Goal: Task Accomplishment & Management: Complete application form

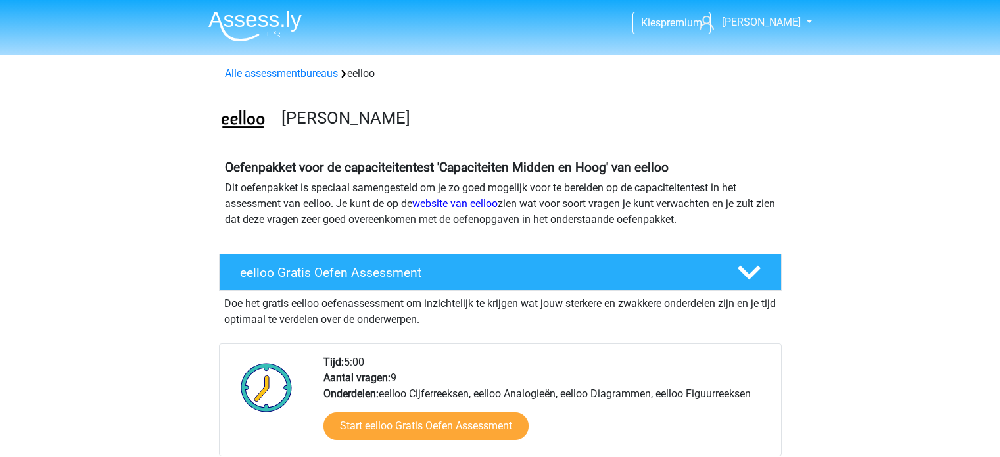
scroll to position [263, 0]
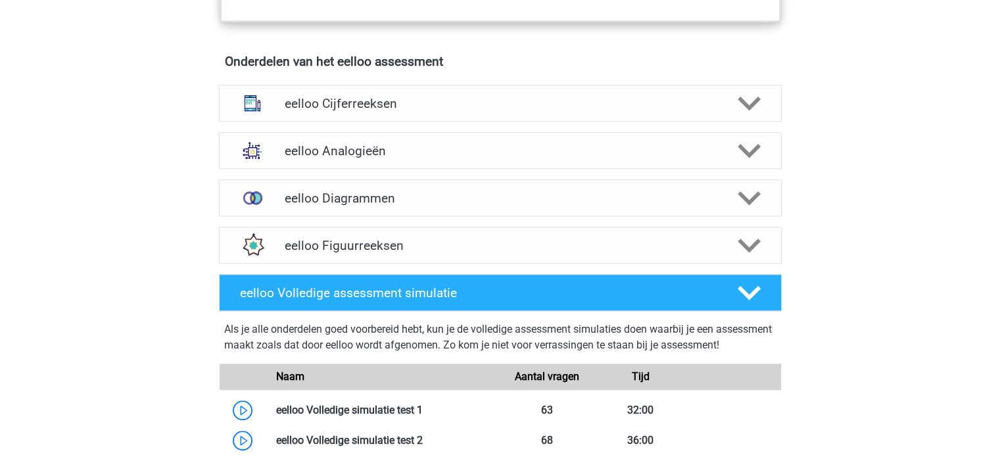
scroll to position [1052, 0]
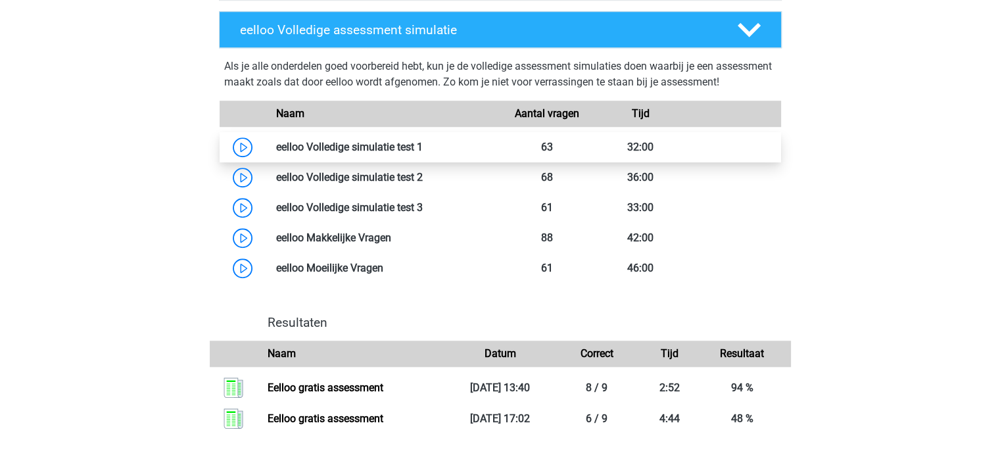
click at [423, 153] on link at bounding box center [423, 147] width 0 height 12
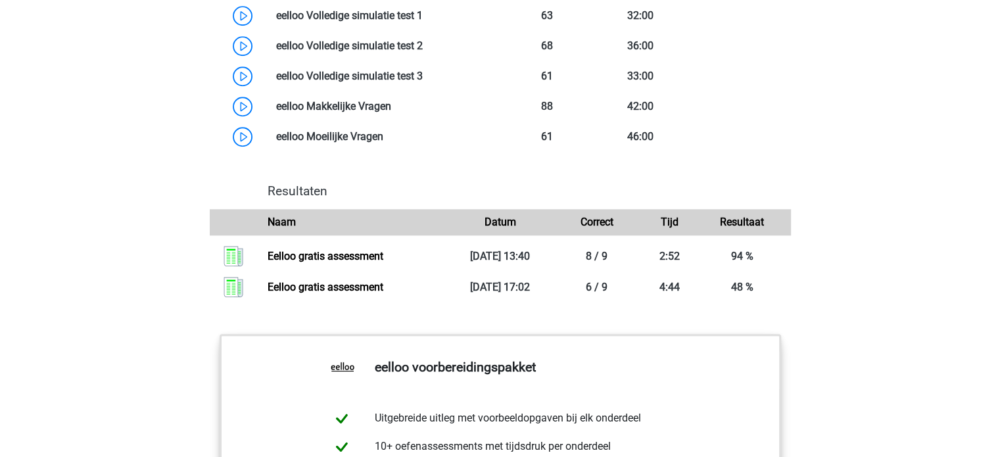
scroll to position [986, 0]
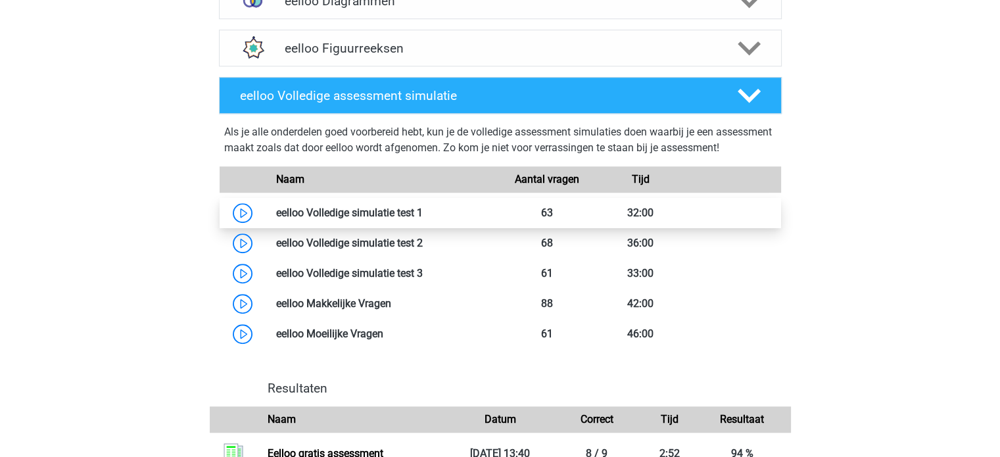
click at [423, 219] on link at bounding box center [423, 212] width 0 height 12
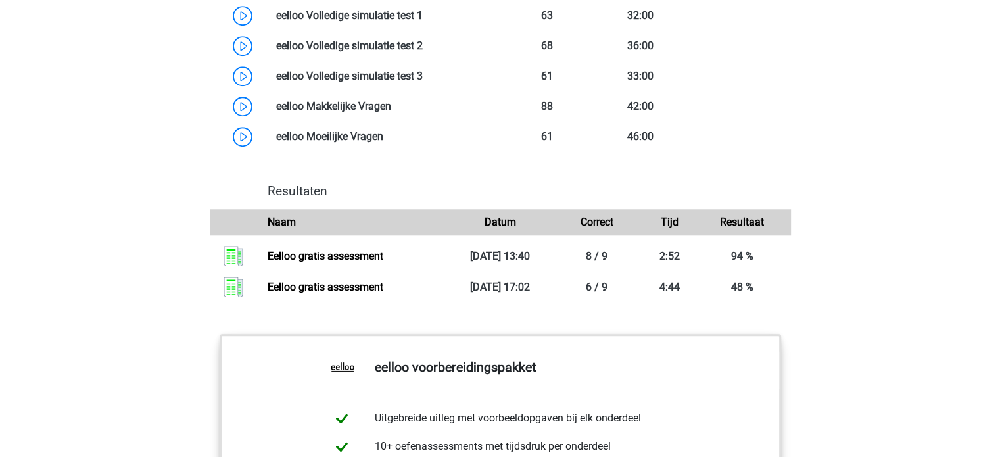
scroll to position [1052, 0]
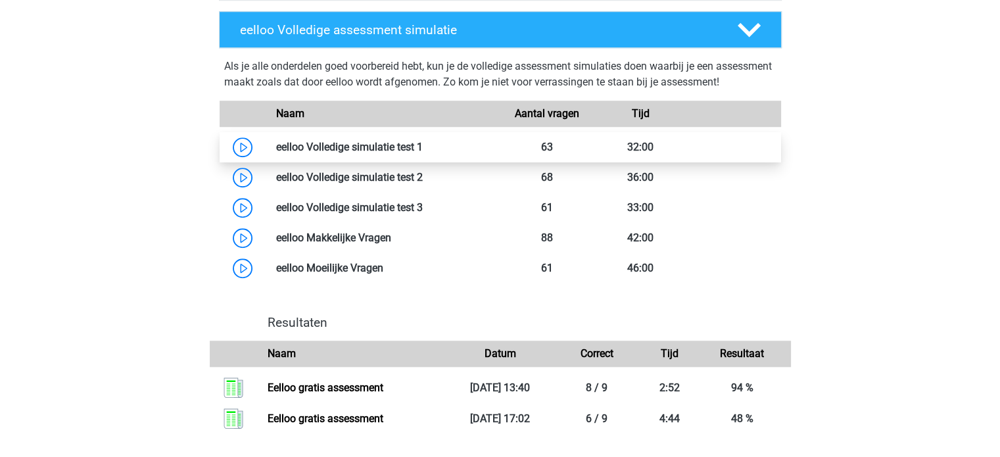
click at [423, 153] on link at bounding box center [423, 147] width 0 height 12
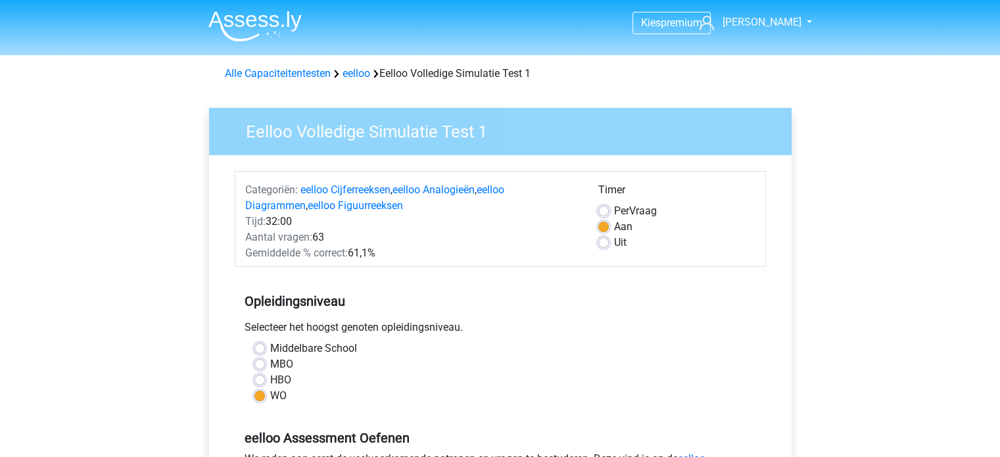
scroll to position [197, 0]
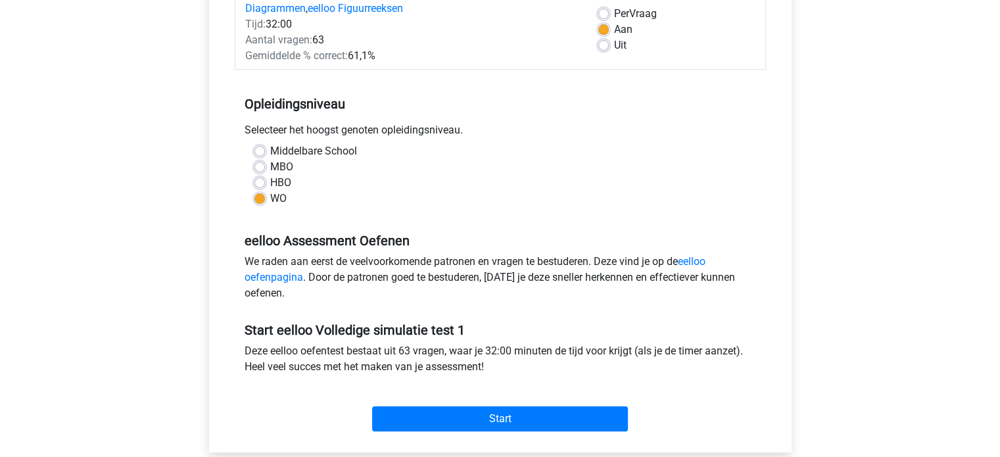
scroll to position [329, 0]
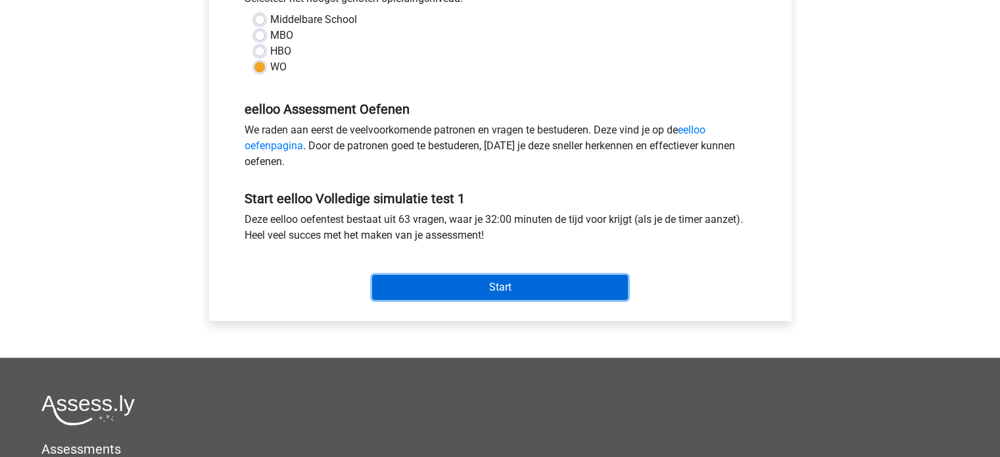
click at [381, 281] on input "Start" at bounding box center [500, 287] width 256 height 25
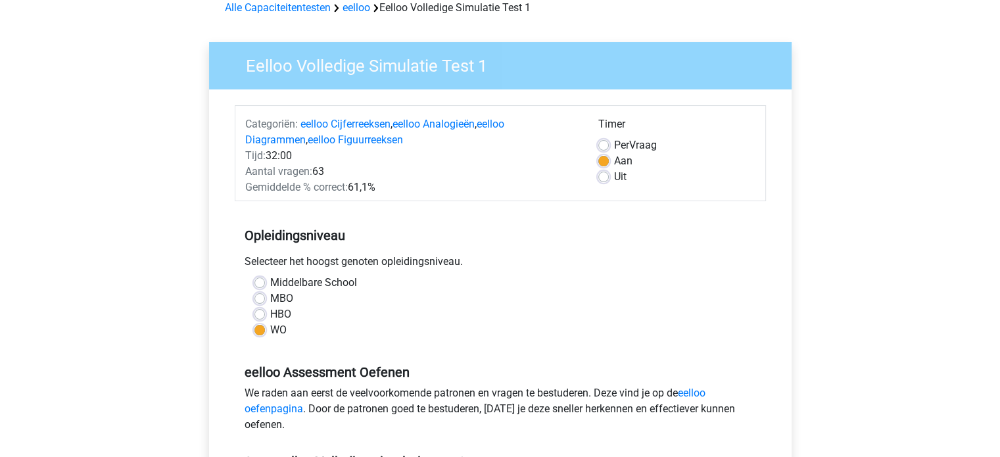
scroll to position [0, 0]
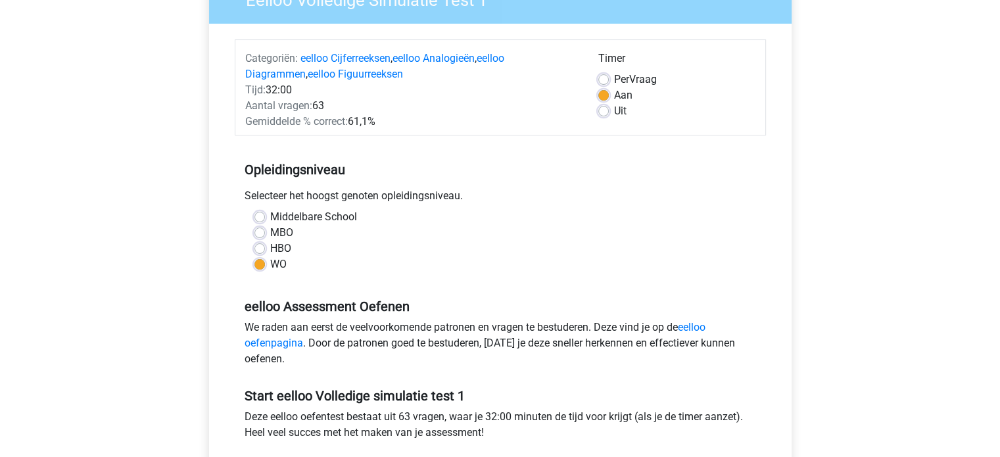
scroll to position [197, 0]
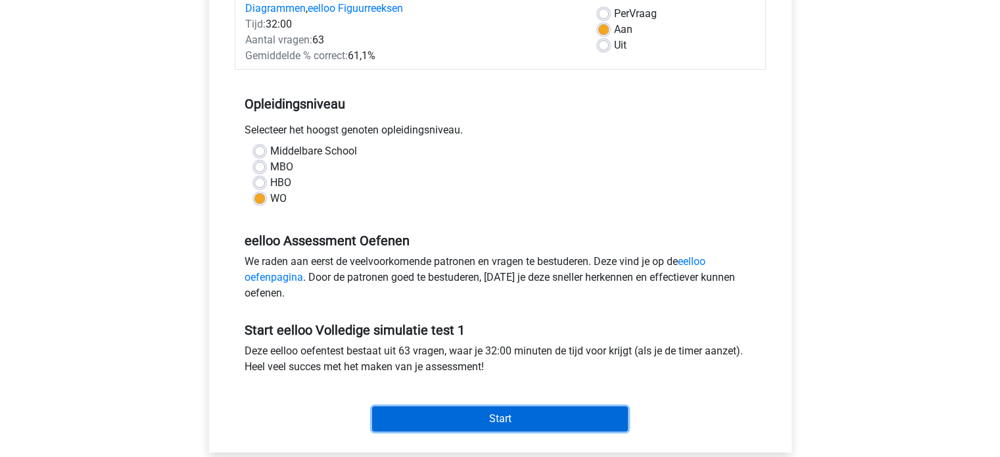
click at [454, 431] on input "Start" at bounding box center [500, 418] width 256 height 25
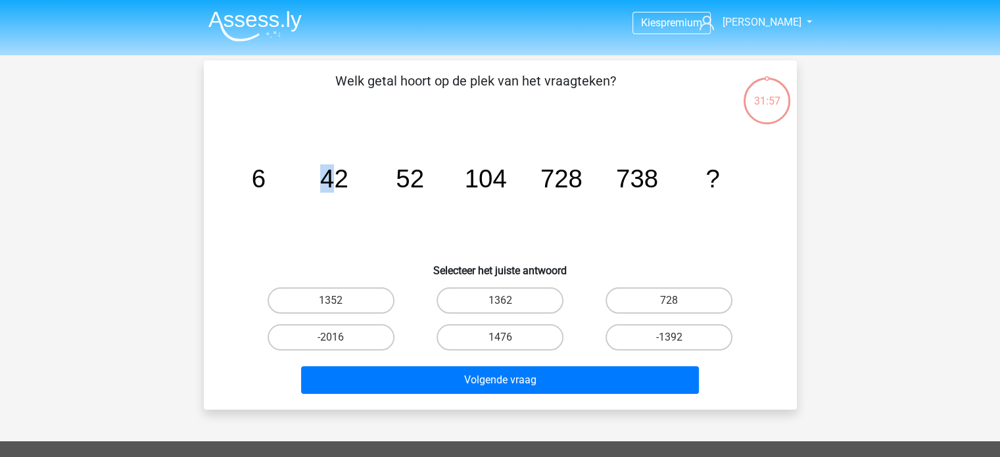
drag, startPoint x: 325, startPoint y: 181, endPoint x: 333, endPoint y: 178, distance: 8.3
click at [333, 178] on tspan "42" at bounding box center [334, 178] width 28 height 28
drag, startPoint x: 337, startPoint y: 173, endPoint x: 342, endPoint y: 168, distance: 7.4
click at [342, 170] on tspan "42" at bounding box center [334, 178] width 28 height 28
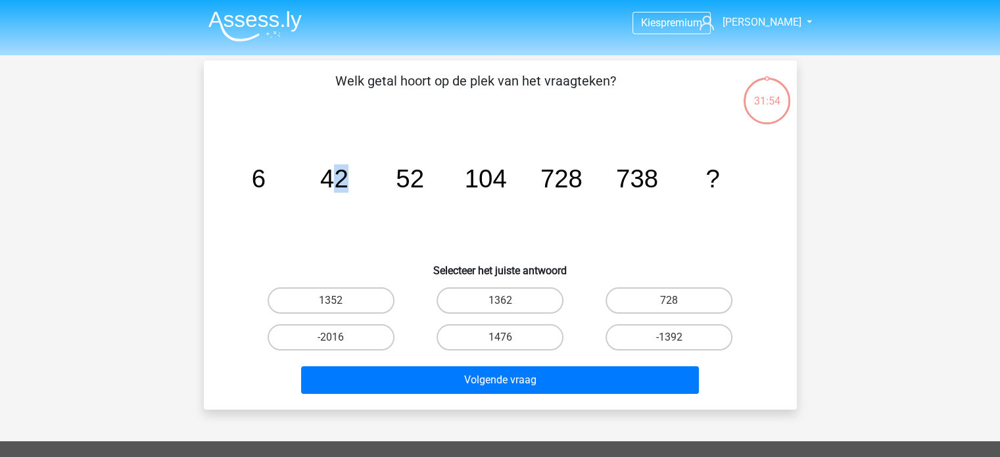
click at [343, 167] on tspan "42" at bounding box center [334, 178] width 28 height 28
click at [341, 179] on tspan "42" at bounding box center [334, 178] width 28 height 28
drag, startPoint x: 392, startPoint y: 180, endPoint x: 428, endPoint y: 179, distance: 36.2
click at [428, 179] on icon "image/svg+xml 6 42 52 104 728 738 ?" at bounding box center [500, 187] width 530 height 133
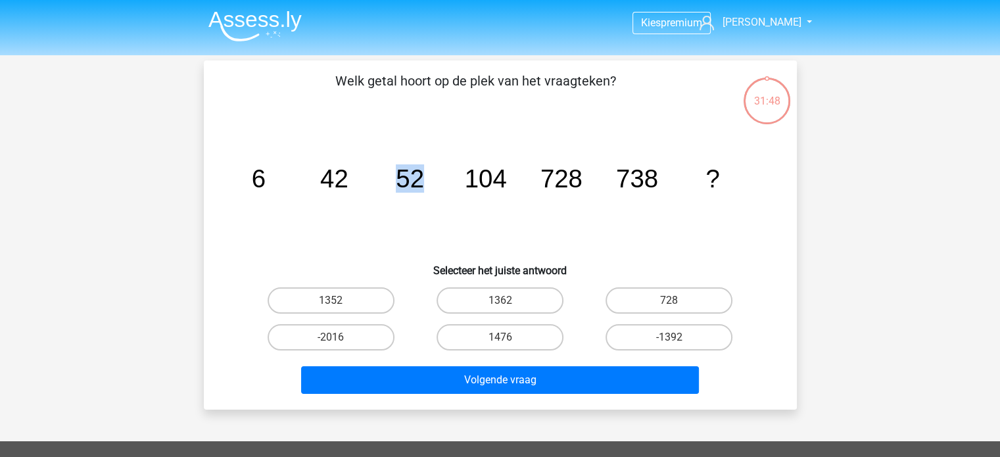
drag, startPoint x: 411, startPoint y: 183, endPoint x: 440, endPoint y: 185, distance: 29.0
click at [440, 185] on icon "image/svg+xml 6 42 52 104 728 738 ?" at bounding box center [500, 187] width 530 height 133
drag, startPoint x: 323, startPoint y: 178, endPoint x: 345, endPoint y: 179, distance: 21.7
click at [345, 179] on icon "image/svg+xml 6 42 52 104 728 738 ?" at bounding box center [500, 187] width 530 height 133
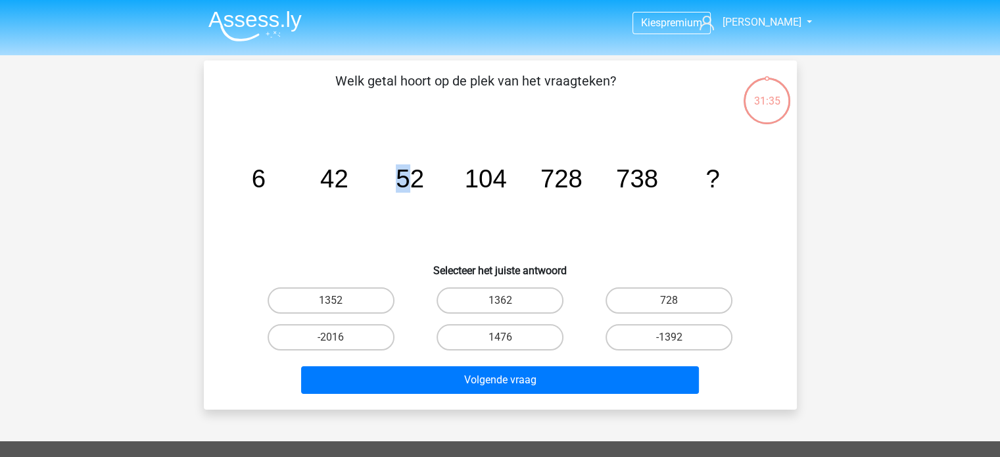
click at [407, 182] on tspan "52" at bounding box center [410, 178] width 28 height 28
click at [500, 176] on tspan "104" at bounding box center [485, 178] width 42 height 28
drag, startPoint x: 570, startPoint y: 181, endPoint x: 584, endPoint y: 181, distance: 13.8
click at [583, 180] on icon "image/svg+xml 6 42 52 104 728 738 ?" at bounding box center [500, 187] width 530 height 133
click at [584, 181] on icon "image/svg+xml 6 42 52 104 728 738 ?" at bounding box center [500, 187] width 530 height 133
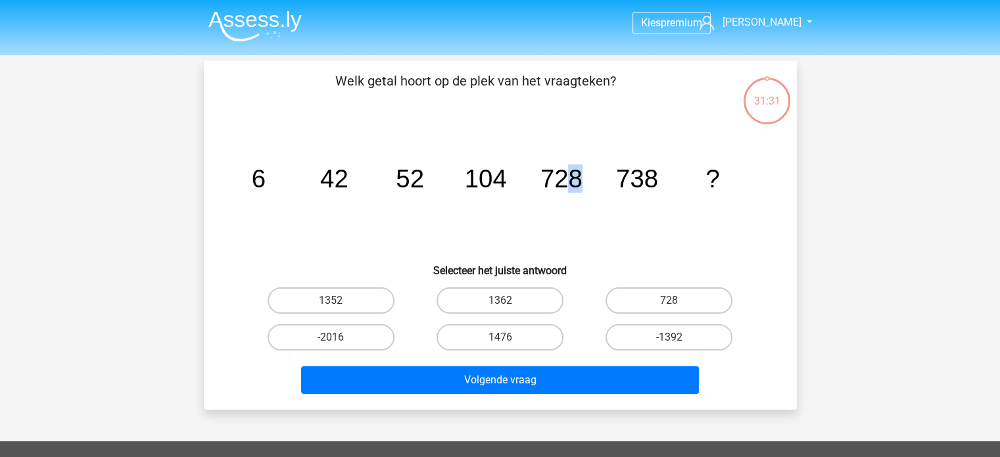
click at [578, 178] on tspan "728" at bounding box center [561, 178] width 42 height 28
click at [579, 178] on tspan "728" at bounding box center [561, 178] width 42 height 28
click at [555, 179] on tspan "728" at bounding box center [561, 178] width 42 height 28
drag, startPoint x: 557, startPoint y: 175, endPoint x: 618, endPoint y: 177, distance: 61.2
click at [618, 177] on g "6 42 52 104 728 738 ?" at bounding box center [485, 178] width 468 height 28
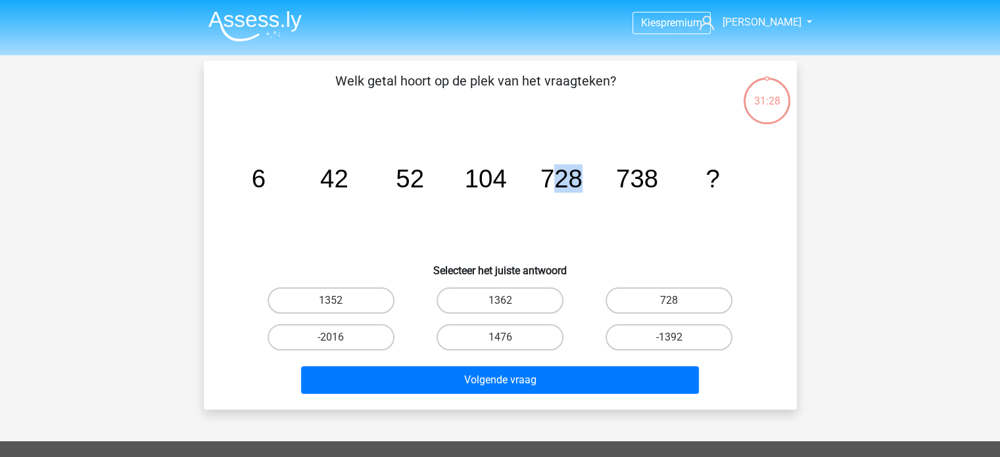
click at [618, 177] on tspan "738" at bounding box center [636, 178] width 42 height 28
click at [630, 178] on tspan "738" at bounding box center [636, 178] width 42 height 28
drag, startPoint x: 621, startPoint y: 181, endPoint x: 659, endPoint y: 181, distance: 38.1
click at [657, 181] on tspan "738" at bounding box center [636, 178] width 42 height 28
click at [659, 181] on icon "image/svg+xml 6 42 52 104 728 738 ?" at bounding box center [500, 187] width 530 height 133
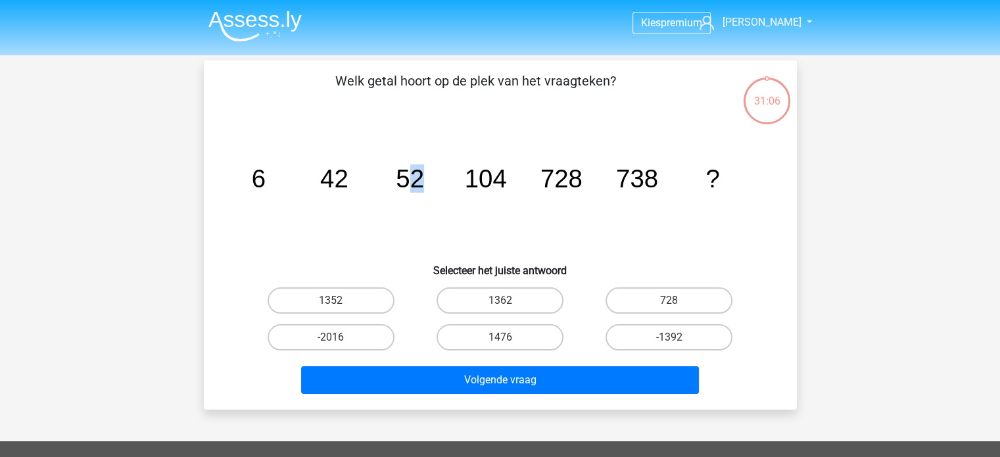
drag, startPoint x: 406, startPoint y: 181, endPoint x: 450, endPoint y: 177, distance: 44.9
click at [450, 177] on icon "image/svg+xml 6 42 52 104 728 738 ?" at bounding box center [500, 187] width 530 height 133
drag, startPoint x: 461, startPoint y: 178, endPoint x: 523, endPoint y: 179, distance: 61.8
click at [523, 179] on icon "image/svg+xml 6 42 52 104 728 738 ?" at bounding box center [500, 187] width 530 height 133
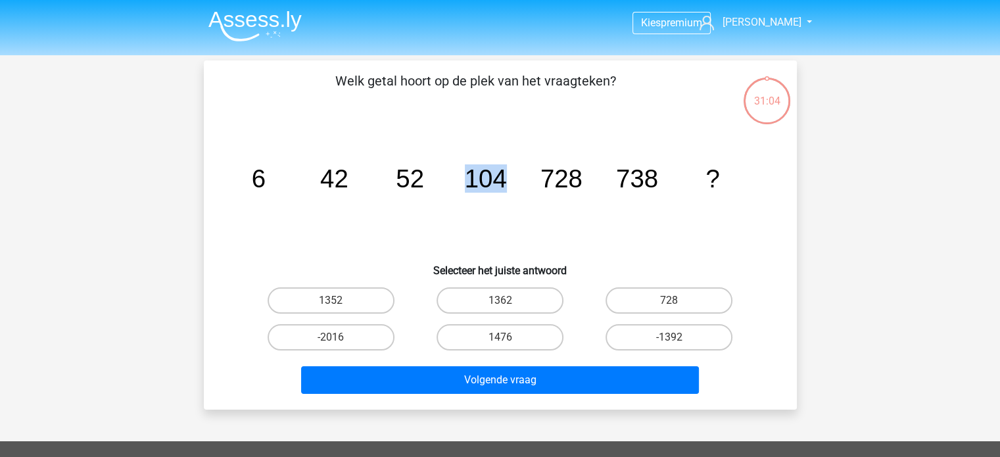
click at [523, 179] on icon "image/svg+xml 6 42 52 104 728 738 ?" at bounding box center [500, 187] width 530 height 133
drag, startPoint x: 667, startPoint y: 182, endPoint x: 707, endPoint y: 184, distance: 40.2
click at [707, 184] on g "6 42 52 104 728 738 ?" at bounding box center [485, 178] width 468 height 28
click at [707, 184] on tspan "?" at bounding box center [712, 178] width 14 height 28
click at [508, 336] on div "1476" at bounding box center [500, 337] width 158 height 26
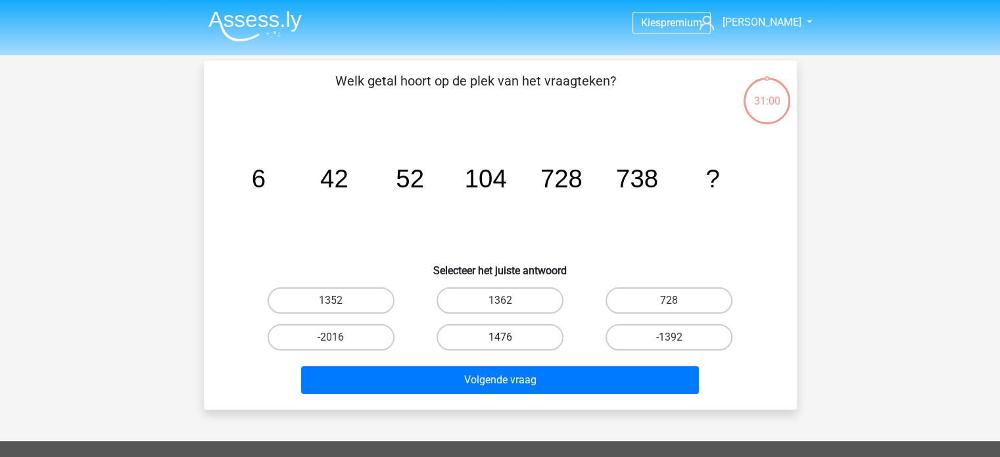
click at [510, 341] on label "1476" at bounding box center [500, 337] width 127 height 26
click at [508, 341] on input "1476" at bounding box center [504, 341] width 9 height 9
radio input "true"
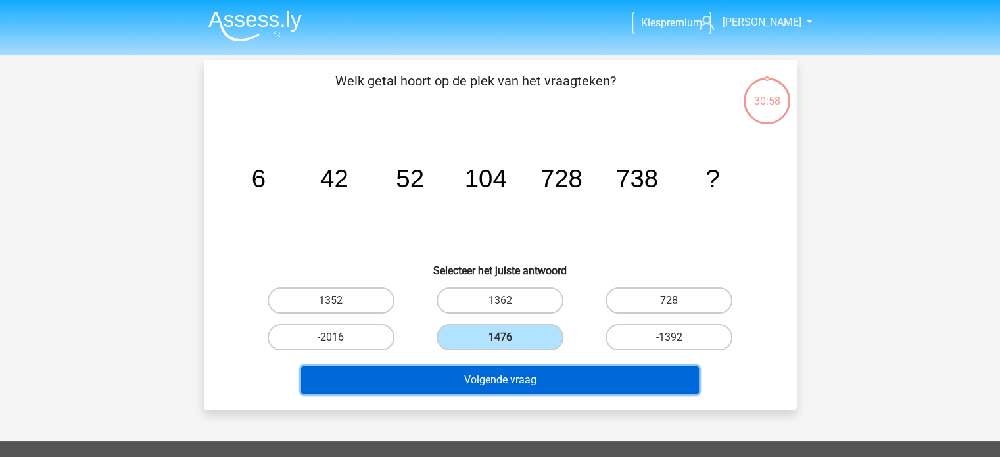
click at [531, 380] on button "Volgende vraag" at bounding box center [500, 380] width 398 height 28
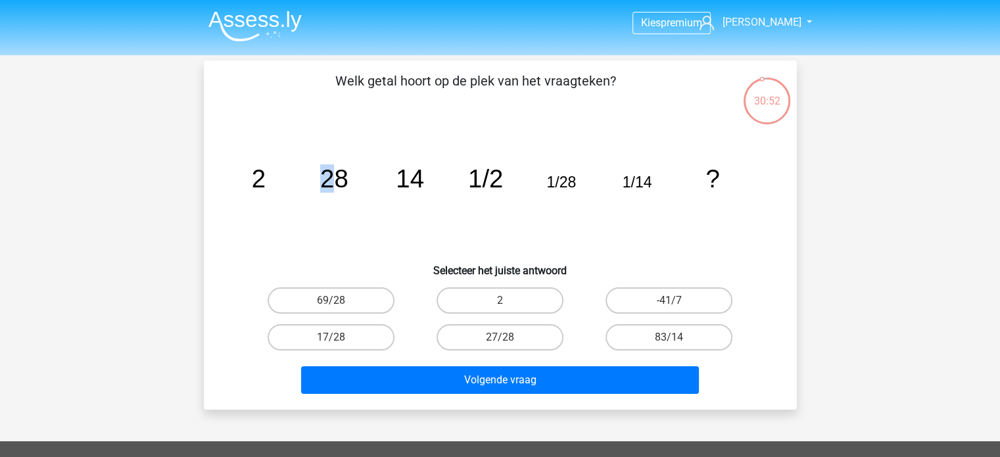
drag, startPoint x: 323, startPoint y: 184, endPoint x: 341, endPoint y: 185, distance: 17.8
click at [341, 185] on tspan "28" at bounding box center [334, 178] width 28 height 28
drag, startPoint x: 323, startPoint y: 181, endPoint x: 332, endPoint y: 182, distance: 9.2
click at [332, 182] on tspan "28" at bounding box center [334, 178] width 28 height 28
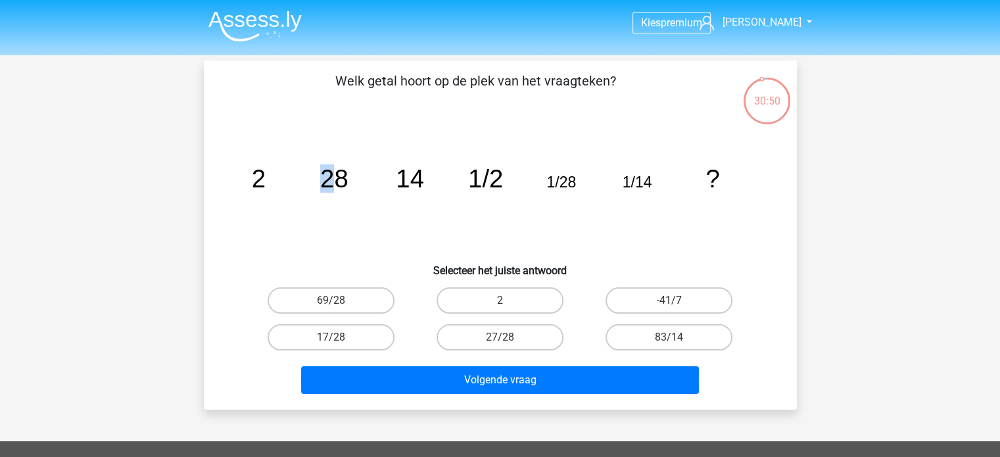
click at [332, 182] on tspan "28" at bounding box center [334, 178] width 28 height 28
drag, startPoint x: 325, startPoint y: 178, endPoint x: 356, endPoint y: 180, distance: 31.6
click at [356, 180] on icon "image/svg+xml 2 28 14 1/2 1/28 1/14 ?" at bounding box center [500, 187] width 530 height 133
click at [343, 178] on tspan "28" at bounding box center [334, 178] width 28 height 28
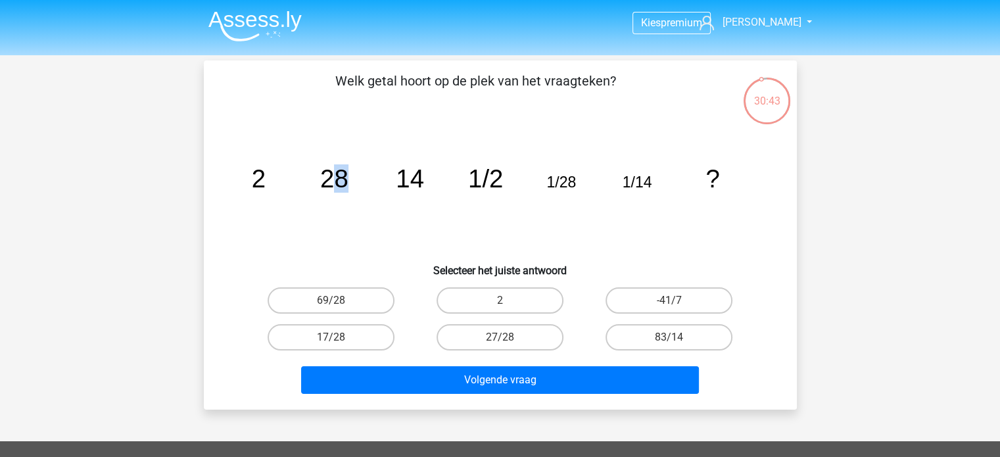
click at [343, 178] on tspan "28" at bounding box center [334, 178] width 28 height 28
drag, startPoint x: 396, startPoint y: 179, endPoint x: 425, endPoint y: 181, distance: 29.0
click at [425, 181] on icon "image/svg+xml 2 28 14 1/2 1/28 1/14 ?" at bounding box center [500, 187] width 530 height 133
drag, startPoint x: 391, startPoint y: 174, endPoint x: 431, endPoint y: 175, distance: 39.5
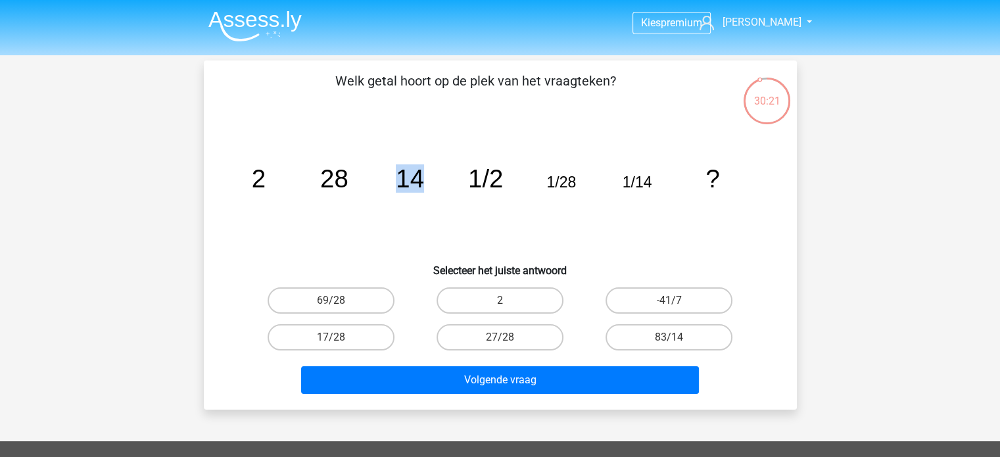
click at [430, 175] on icon "image/svg+xml 2 28 14 1/2 1/28 1/14 ?" at bounding box center [500, 187] width 530 height 133
click at [431, 175] on icon "image/svg+xml 2 28 14 1/2 1/28 1/14 ?" at bounding box center [500, 187] width 530 height 133
click at [275, 155] on icon "image/svg+xml 2 28 14 1/2 1/28 1/14 ?" at bounding box center [500, 187] width 530 height 133
drag, startPoint x: 338, startPoint y: 181, endPoint x: 366, endPoint y: 183, distance: 27.7
click at [366, 183] on icon "image/svg+xml 2 28 14 1/2 1/28 1/14 ?" at bounding box center [500, 187] width 530 height 133
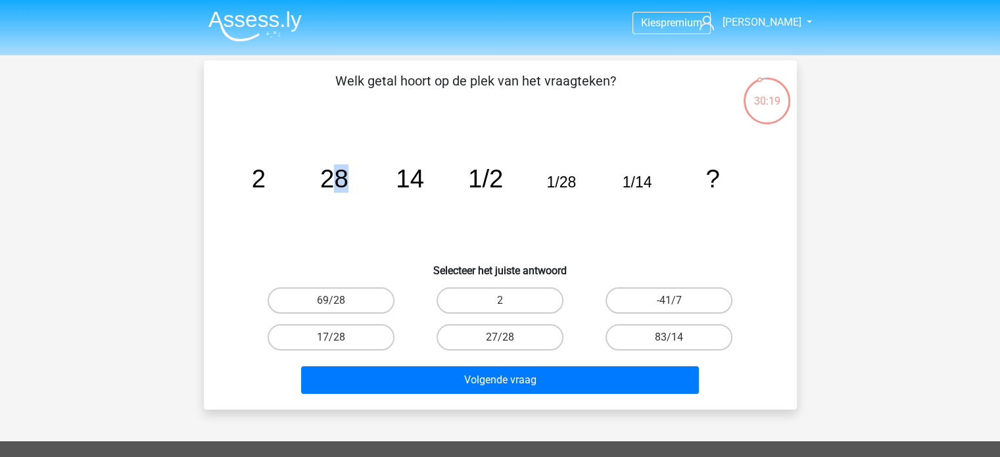
click at [366, 183] on icon "image/svg+xml 2 28 14 1/2 1/28 1/14 ?" at bounding box center [500, 187] width 530 height 133
drag, startPoint x: 420, startPoint y: 181, endPoint x: 400, endPoint y: 178, distance: 20.5
click at [400, 178] on tspan "14" at bounding box center [410, 178] width 28 height 28
click at [408, 181] on tspan "14" at bounding box center [410, 178] width 28 height 28
drag, startPoint x: 648, startPoint y: 180, endPoint x: 638, endPoint y: 180, distance: 10.5
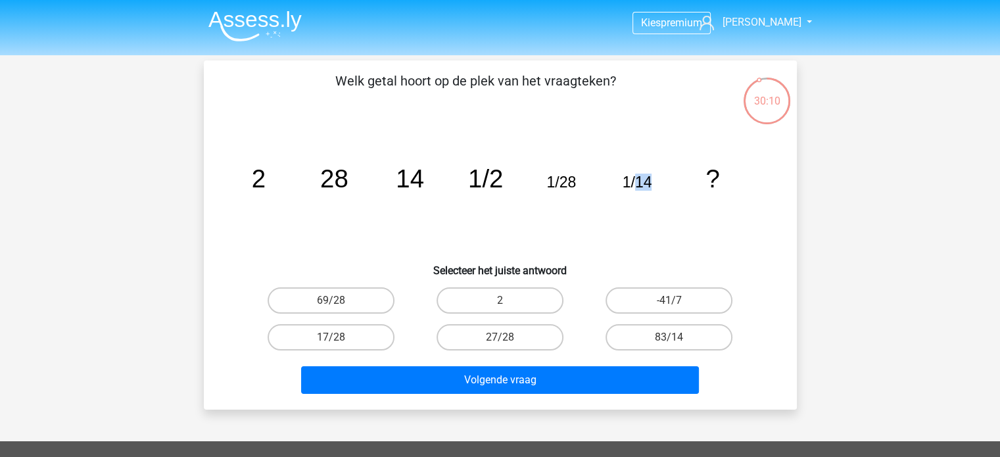
click at [638, 180] on tspan "1/14" at bounding box center [637, 182] width 30 height 17
drag, startPoint x: 642, startPoint y: 181, endPoint x: 660, endPoint y: 182, distance: 18.5
click at [660, 182] on icon "image/svg+xml 2 28 14 1/2 1/28 1/14 ?" at bounding box center [500, 187] width 530 height 133
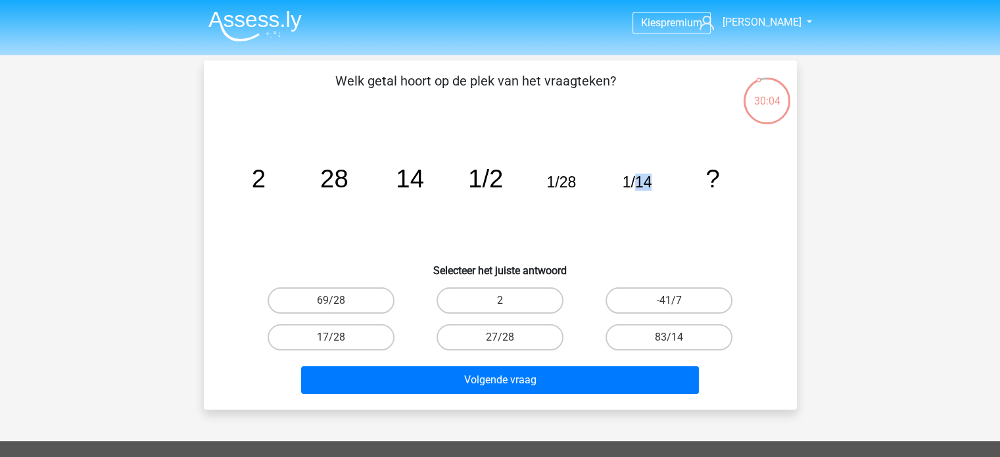
drag, startPoint x: 638, startPoint y: 183, endPoint x: 657, endPoint y: 183, distance: 18.4
click at [657, 183] on icon "image/svg+xml 2 28 14 1/2 1/28 1/14 ?" at bounding box center [500, 187] width 530 height 133
drag, startPoint x: 558, startPoint y: 182, endPoint x: 575, endPoint y: 179, distance: 17.3
click at [575, 179] on tspan "1/28" at bounding box center [561, 182] width 30 height 17
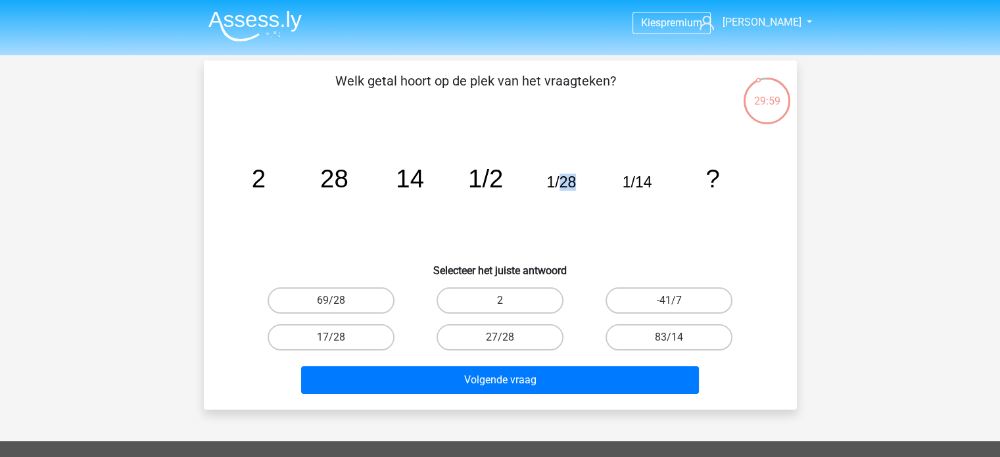
click at [575, 179] on tspan "1/28" at bounding box center [561, 182] width 30 height 17
click at [567, 176] on tspan "1/28" at bounding box center [561, 182] width 30 height 17
click at [563, 178] on tspan "1/28" at bounding box center [561, 182] width 30 height 17
click at [720, 173] on icon "image/svg+xml 2 28 14 1/2 1/28 1/14 ?" at bounding box center [500, 187] width 530 height 133
click at [546, 297] on label "2" at bounding box center [500, 300] width 127 height 26
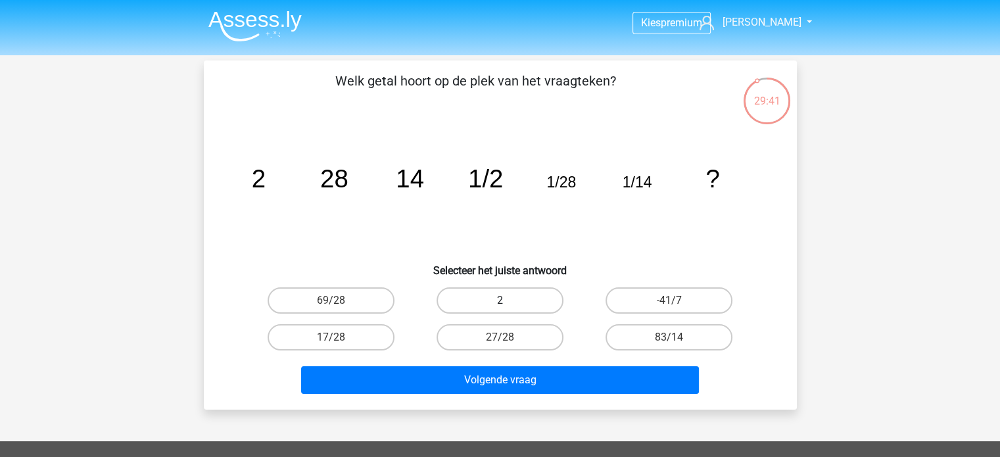
click at [508, 300] on input "2" at bounding box center [504, 304] width 9 height 9
radio input "true"
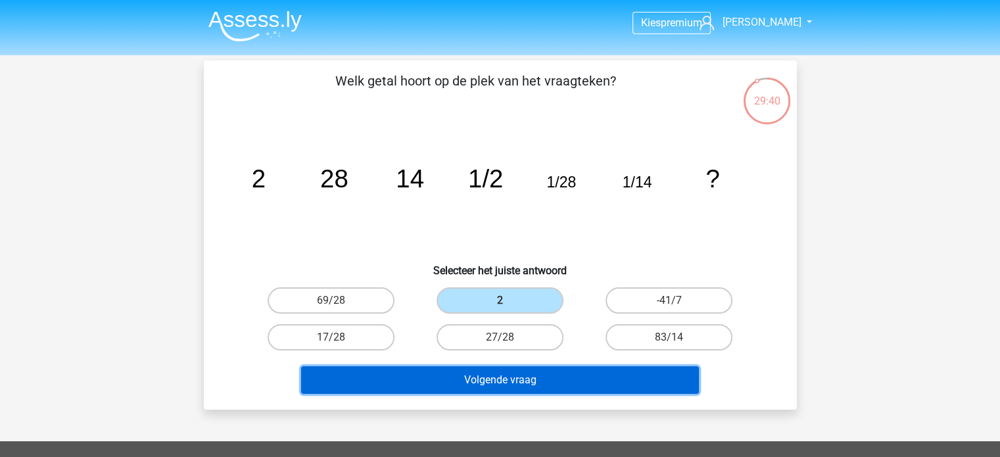
click at [603, 390] on button "Volgende vraag" at bounding box center [500, 380] width 398 height 28
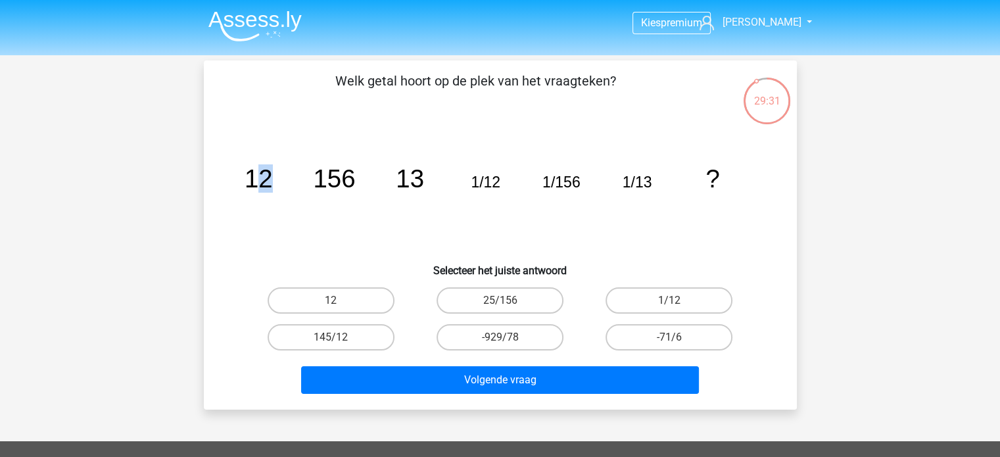
click at [272, 179] on icon "image/svg+xml 12 156 13 1/12 1/156 1/13 ?" at bounding box center [500, 187] width 530 height 133
click at [363, 180] on icon "image/svg+xml 12 156 13 1/12 1/156 1/13 ?" at bounding box center [500, 187] width 530 height 133
drag, startPoint x: 389, startPoint y: 181, endPoint x: 424, endPoint y: 185, distance: 35.7
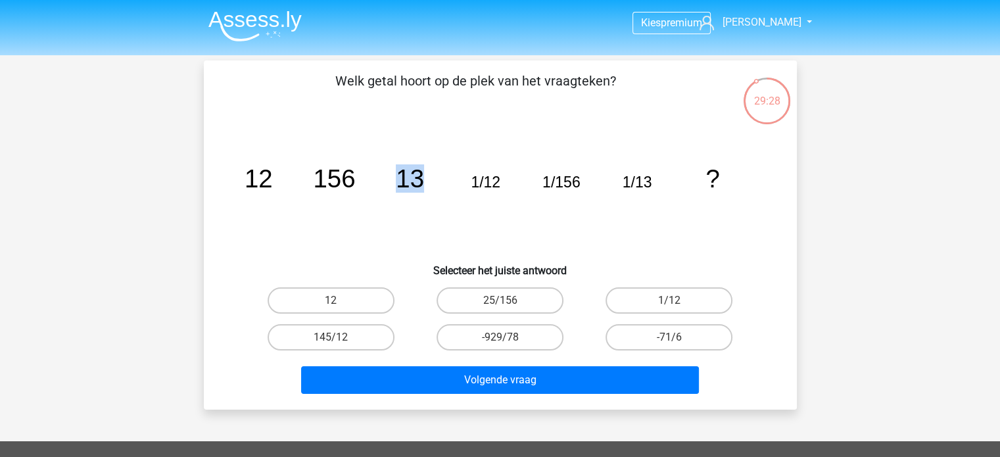
click at [424, 185] on icon "image/svg+xml 12 156 13 1/12 1/156 1/13 ?" at bounding box center [500, 187] width 530 height 133
click at [649, 176] on tspan "1/13" at bounding box center [637, 182] width 30 height 17
drag, startPoint x: 400, startPoint y: 183, endPoint x: 432, endPoint y: 185, distance: 32.3
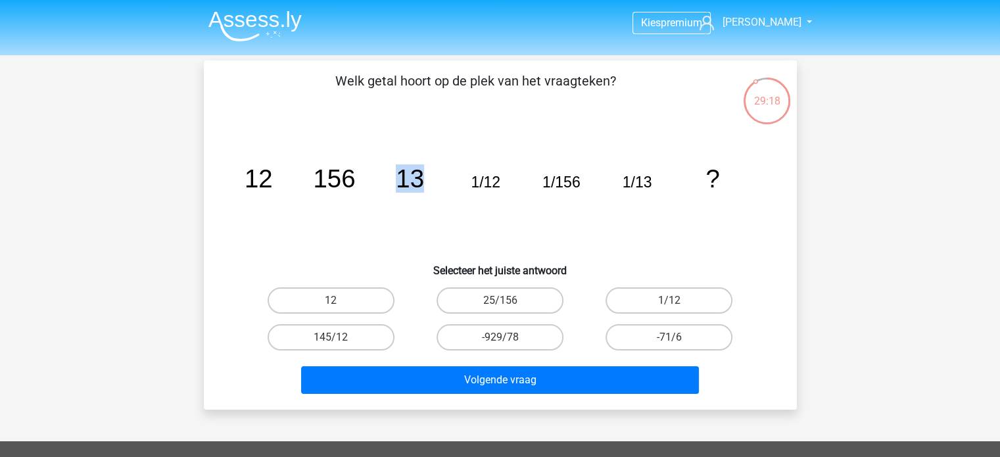
click at [432, 185] on icon "image/svg+xml 12 156 13 1/12 1/156 1/13 ?" at bounding box center [500, 187] width 530 height 133
drag, startPoint x: 297, startPoint y: 175, endPoint x: 337, endPoint y: 179, distance: 39.7
click at [337, 179] on icon "image/svg+xml 12 156 13 1/12 1/156 1/13 ?" at bounding box center [500, 187] width 530 height 133
click at [337, 179] on tspan "156" at bounding box center [334, 178] width 42 height 28
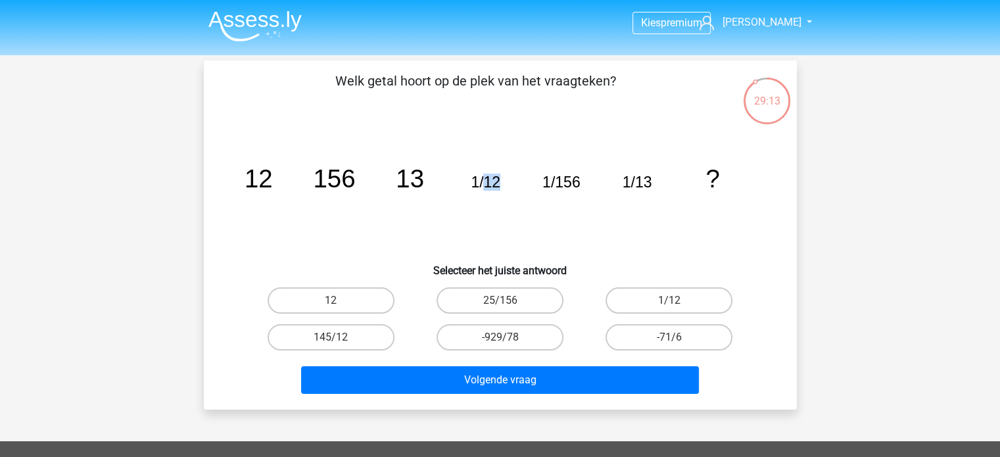
drag, startPoint x: 499, startPoint y: 183, endPoint x: 486, endPoint y: 183, distance: 13.1
click at [486, 183] on tspan "1/12" at bounding box center [486, 182] width 30 height 17
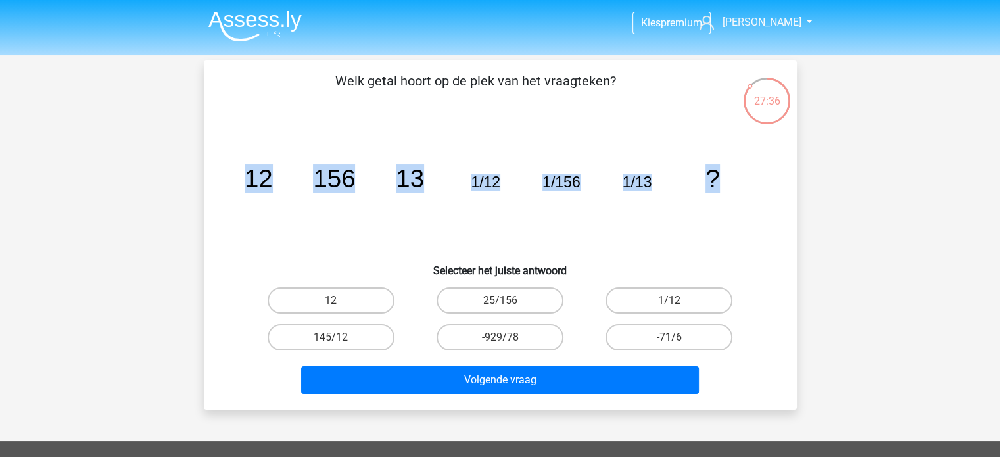
drag, startPoint x: 655, startPoint y: 181, endPoint x: 83, endPoint y: 193, distance: 572.1
click at [83, 193] on div "Kies premium [PERSON_NAME] [PERSON_NAME][EMAIL_ADDRESS][DOMAIN_NAME]" at bounding box center [500, 394] width 1000 height 788
copy g "12 156 13 1/12 1/156 1/13 ?"
click at [630, 171] on icon "image/svg+xml 12 156 13 1/12 1/156 1/13 ?" at bounding box center [500, 187] width 530 height 133
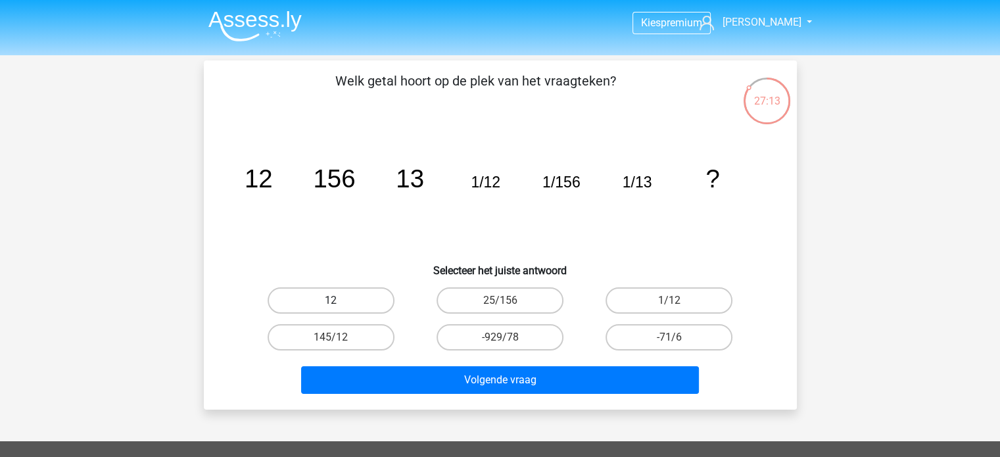
click at [345, 293] on label "12" at bounding box center [331, 300] width 127 height 26
click at [339, 300] on input "12" at bounding box center [335, 304] width 9 height 9
radio input "true"
click at [523, 410] on div "Kies premium [PERSON_NAME] [PERSON_NAME][EMAIL_ADDRESS][DOMAIN_NAME]" at bounding box center [500, 394] width 1000 height 788
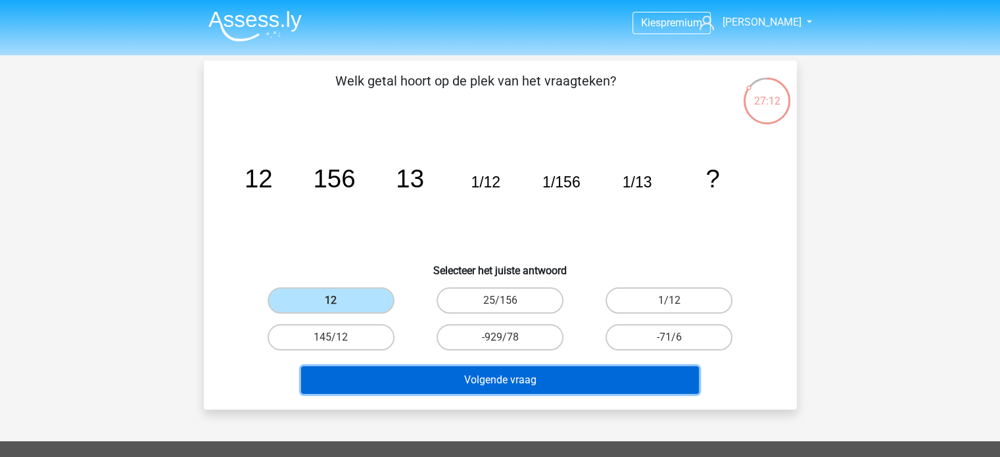
click at [509, 381] on button "Volgende vraag" at bounding box center [500, 380] width 398 height 28
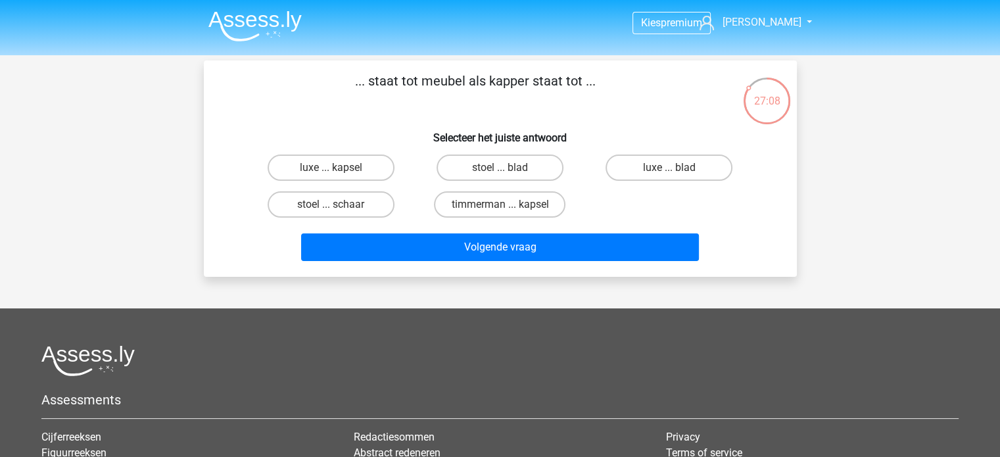
drag, startPoint x: 431, startPoint y: 87, endPoint x: 437, endPoint y: 109, distance: 23.3
click at [436, 108] on p "... staat tot meubel als kapper staat tot ..." at bounding box center [476, 90] width 502 height 39
click at [437, 109] on p "... staat tot meubel als kapper staat tot ..." at bounding box center [476, 90] width 502 height 39
click at [494, 206] on label "timmerman ... kapsel" at bounding box center [499, 204] width 131 height 26
click at [500, 206] on input "timmerman ... kapsel" at bounding box center [504, 208] width 9 height 9
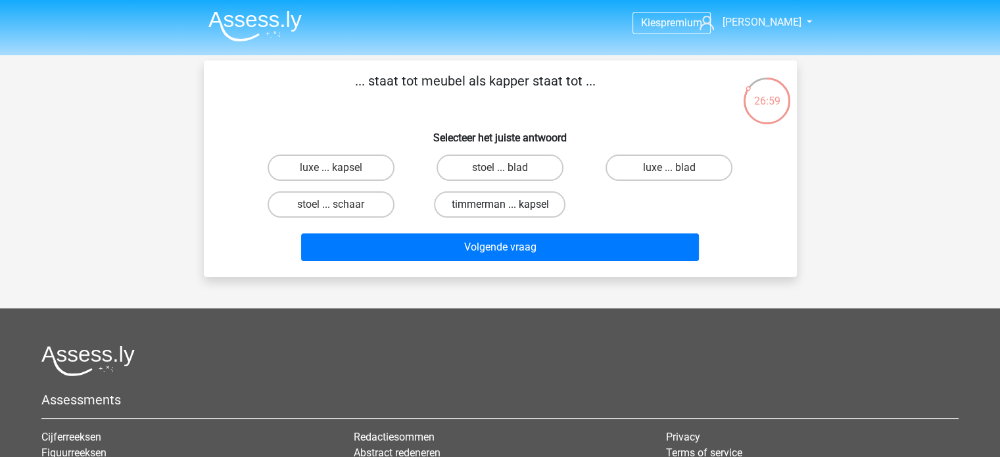
radio input "true"
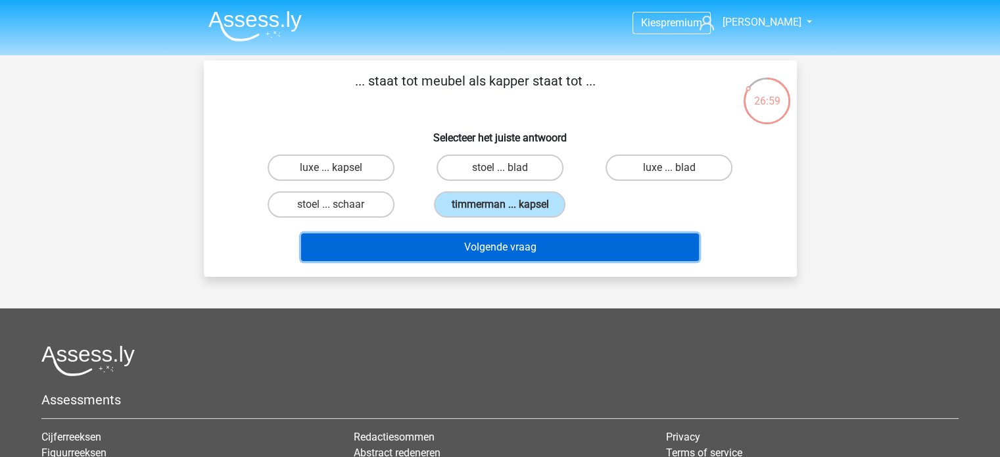
click at [519, 250] on button "Volgende vraag" at bounding box center [500, 247] width 398 height 28
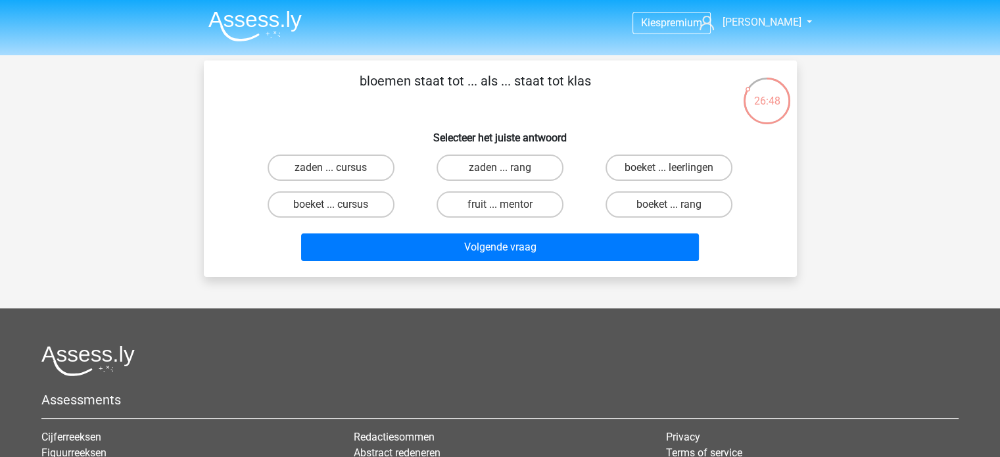
click at [671, 169] on input "boeket ... leerlingen" at bounding box center [673, 172] width 9 height 9
radio input "true"
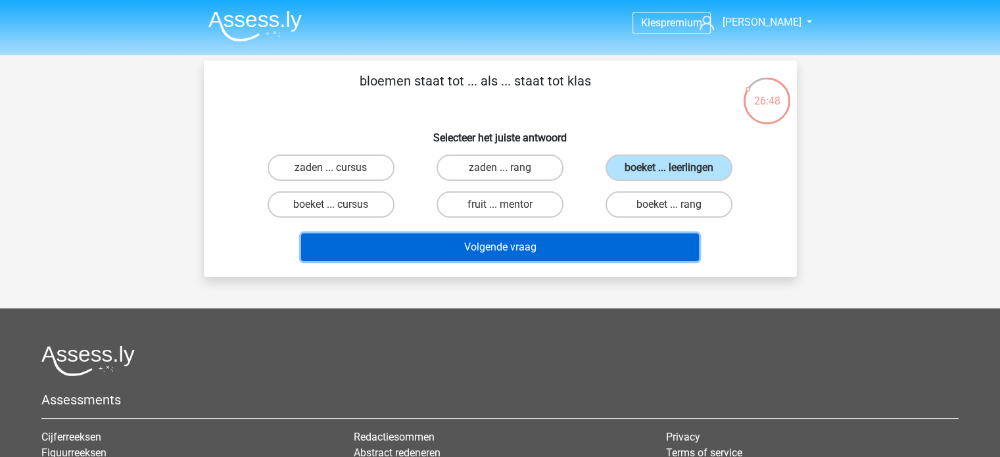
click at [659, 251] on button "Volgende vraag" at bounding box center [500, 247] width 398 height 28
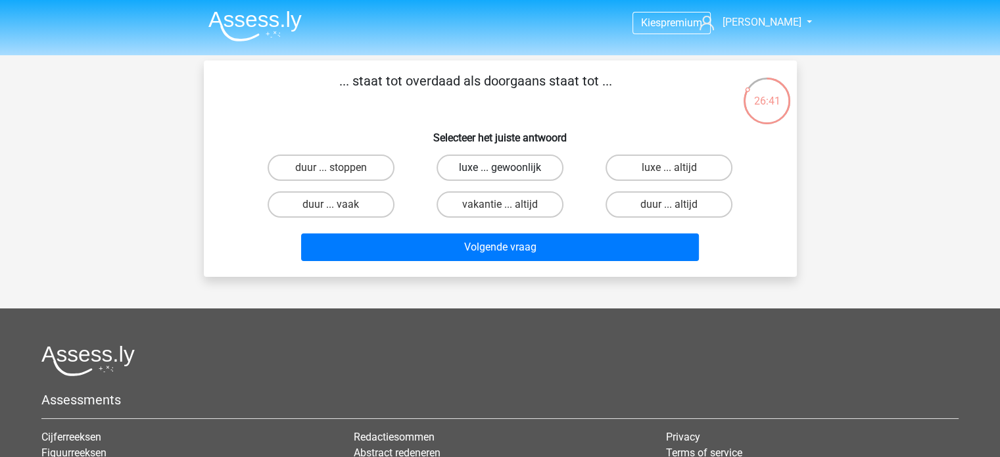
click at [488, 170] on label "luxe ... gewoonlijk" at bounding box center [500, 168] width 127 height 26
click at [500, 170] on input "luxe ... gewoonlijk" at bounding box center [504, 172] width 9 height 9
radio input "true"
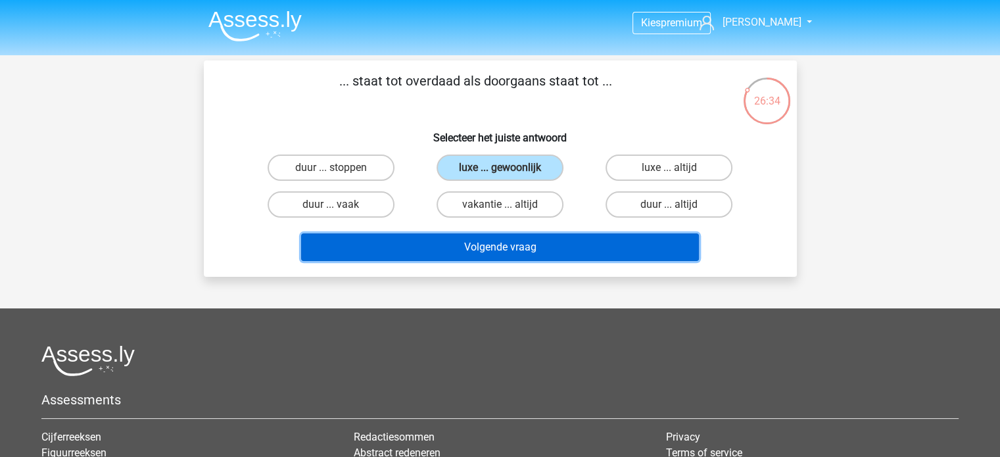
click at [504, 247] on button "Volgende vraag" at bounding box center [500, 247] width 398 height 28
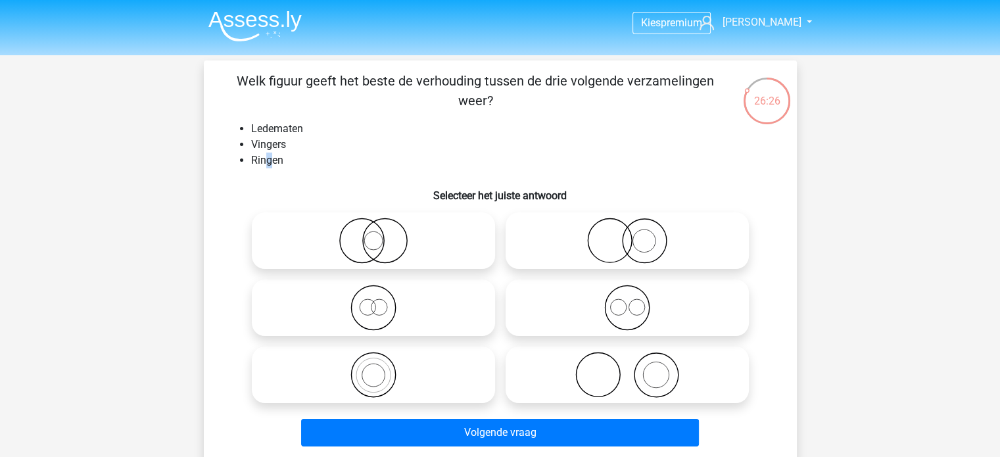
click at [269, 163] on li "Ringen" at bounding box center [513, 161] width 525 height 16
click at [271, 163] on li "Ringen" at bounding box center [513, 161] width 525 height 16
click at [283, 151] on li "Vingers" at bounding box center [513, 145] width 525 height 16
click at [283, 161] on li "Ringen" at bounding box center [513, 161] width 525 height 16
click at [279, 162] on li "Ringen" at bounding box center [513, 161] width 525 height 16
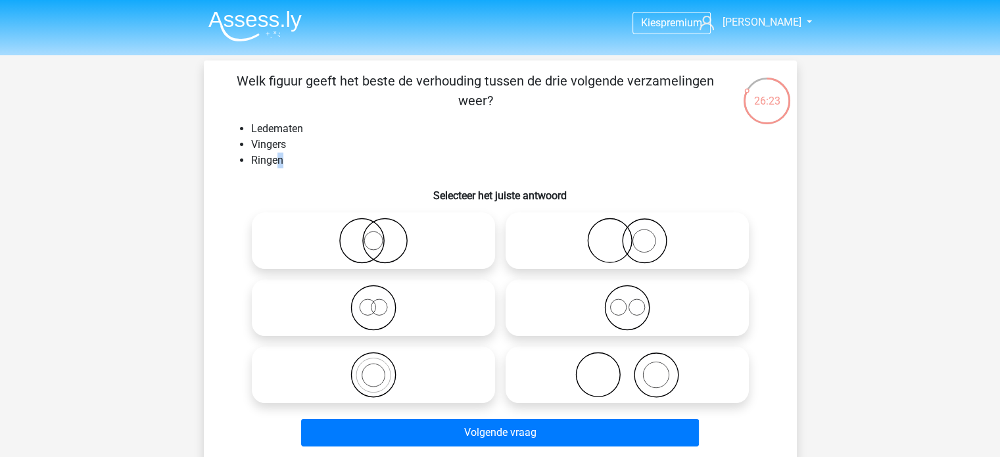
click at [275, 162] on li "Ringen" at bounding box center [513, 161] width 525 height 16
click at [636, 372] on icon at bounding box center [627, 375] width 233 height 46
click at [636, 368] on input "radio" at bounding box center [631, 364] width 9 height 9
radio input "true"
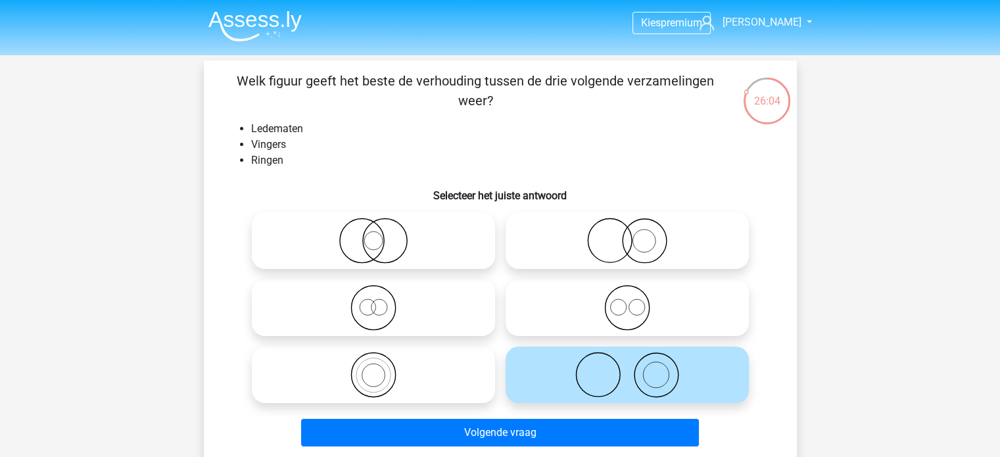
click at [632, 228] on input "radio" at bounding box center [631, 230] width 9 height 9
radio input "true"
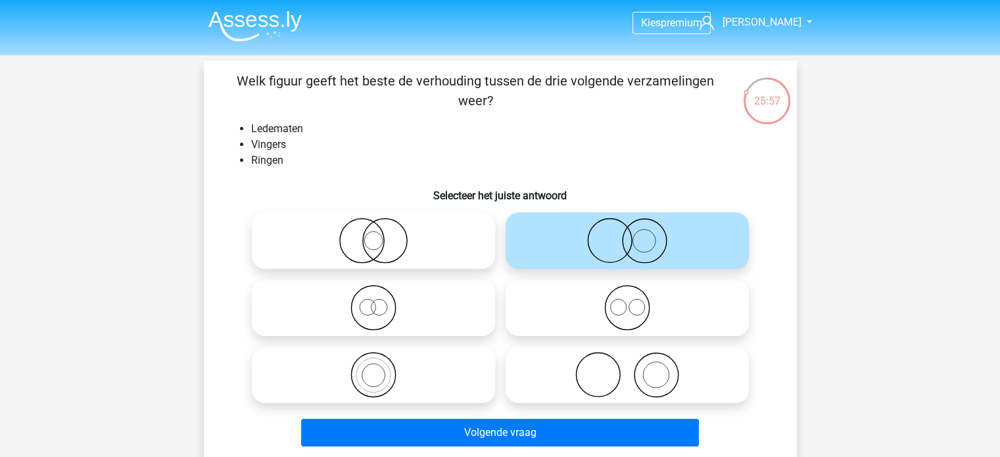
click at [649, 343] on div at bounding box center [627, 374] width 254 height 67
click at [636, 375] on icon at bounding box center [627, 375] width 233 height 46
click at [636, 368] on input "radio" at bounding box center [631, 364] width 9 height 9
radio input "true"
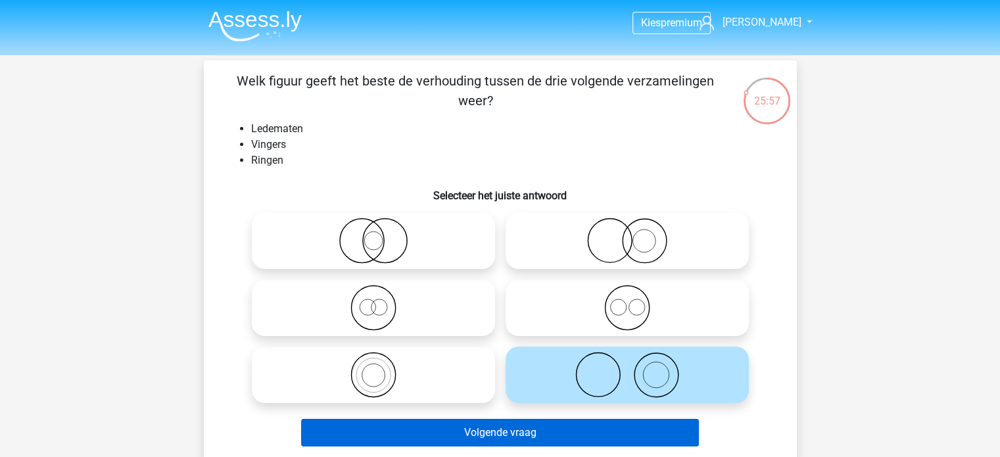
click at [647, 419] on div "Volgende vraag" at bounding box center [500, 429] width 551 height 43
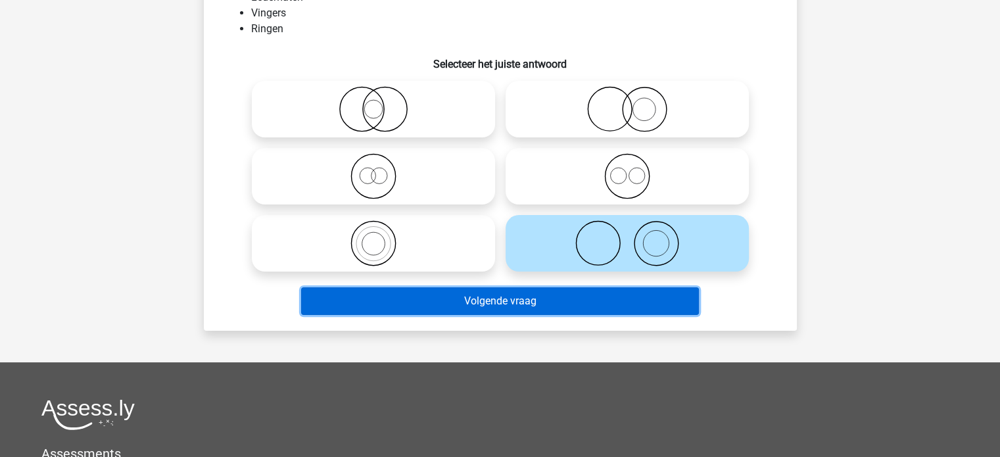
click at [568, 306] on button "Volgende vraag" at bounding box center [500, 301] width 398 height 28
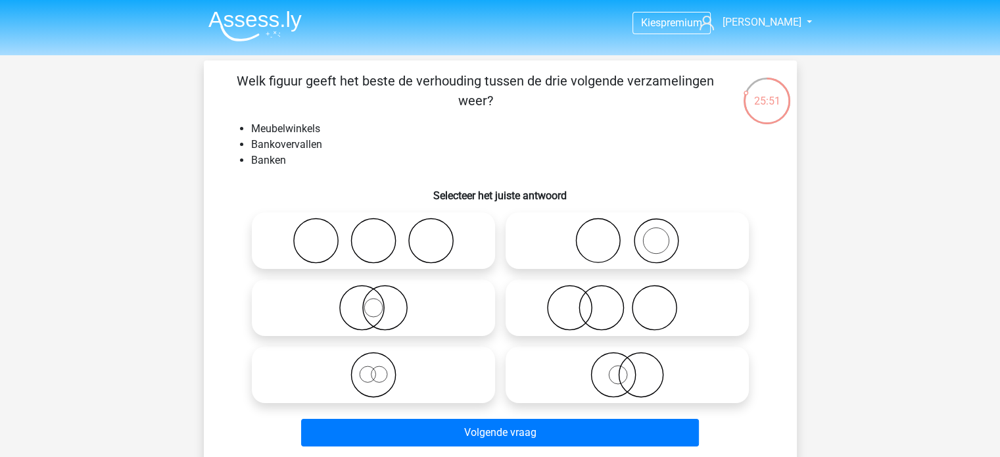
click at [280, 136] on li "Meubelwinkels" at bounding box center [513, 129] width 525 height 16
drag, startPoint x: 289, startPoint y: 139, endPoint x: 291, endPoint y: 151, distance: 12.6
click at [291, 151] on li "Bankovervallen" at bounding box center [513, 145] width 525 height 16
click at [277, 165] on li "Banken" at bounding box center [513, 161] width 525 height 16
click at [627, 377] on icon at bounding box center [627, 375] width 233 height 46
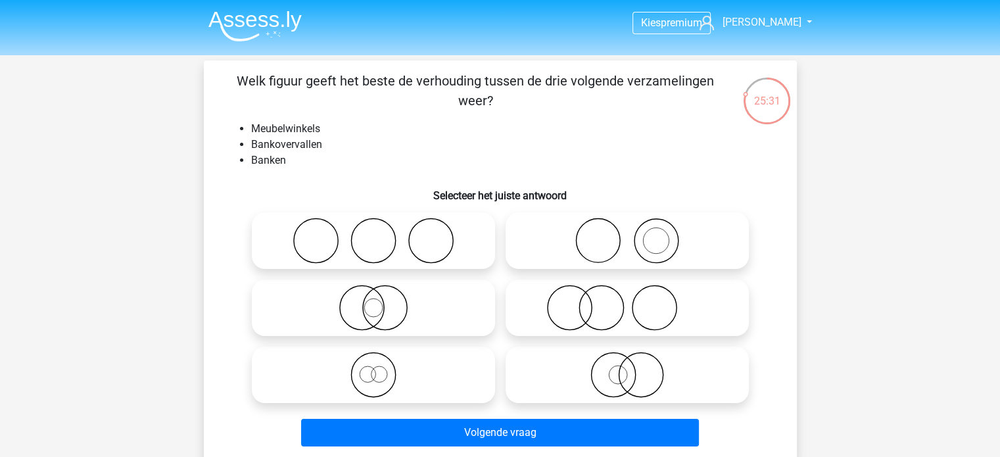
click at [627, 368] on input "radio" at bounding box center [631, 364] width 9 height 9
radio input "true"
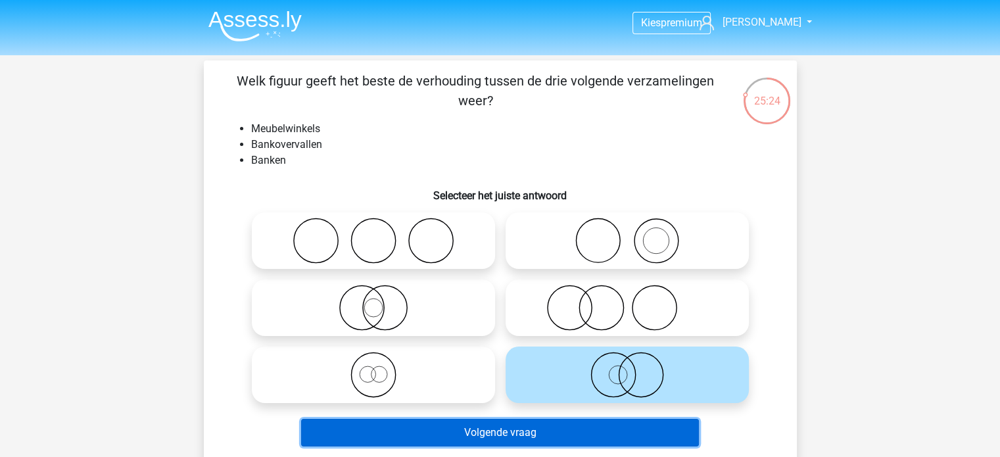
click at [612, 430] on button "Volgende vraag" at bounding box center [500, 433] width 398 height 28
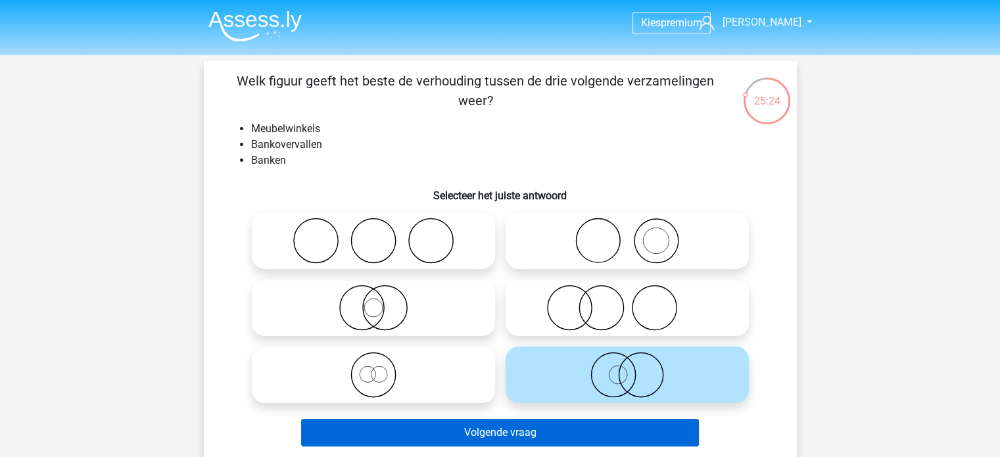
scroll to position [60, 0]
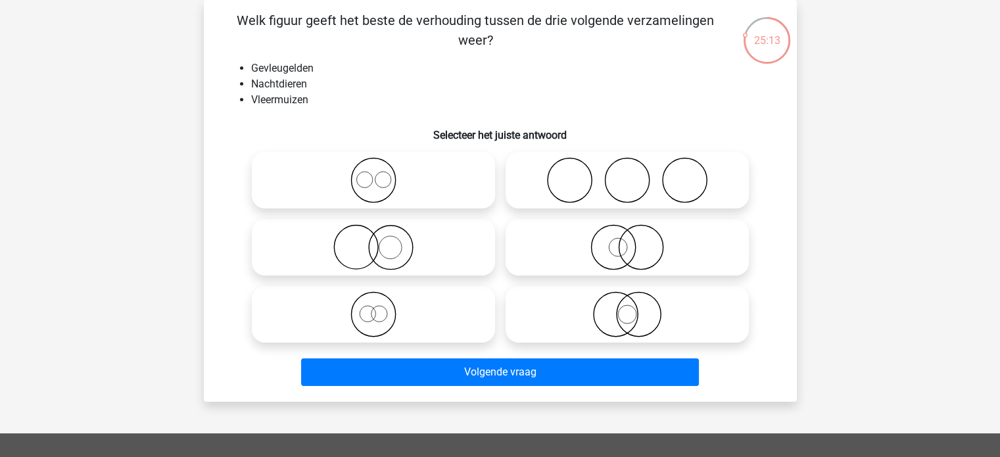
click at [623, 308] on icon at bounding box center [627, 314] width 233 height 46
click at [627, 308] on input "radio" at bounding box center [631, 303] width 9 height 9
radio input "true"
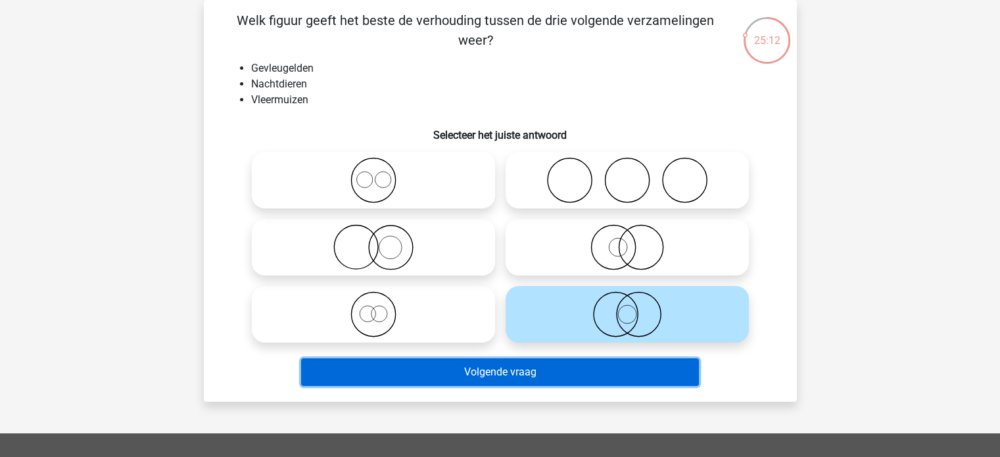
click at [594, 368] on button "Volgende vraag" at bounding box center [500, 372] width 398 height 28
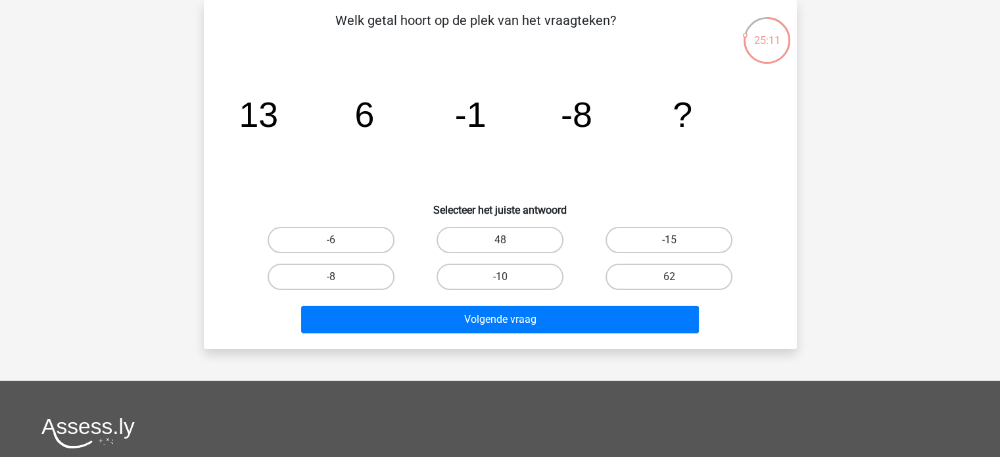
scroll to position [0, 0]
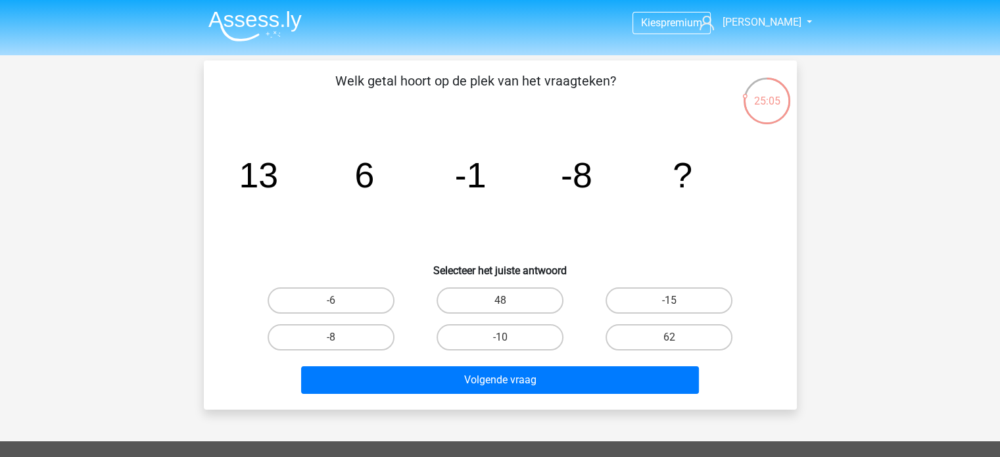
drag, startPoint x: 272, startPoint y: 181, endPoint x: 279, endPoint y: 180, distance: 7.3
click at [279, 180] on icon "image/svg+xml 13 6 -1 -8 ?" at bounding box center [500, 187] width 530 height 133
drag, startPoint x: 352, startPoint y: 180, endPoint x: 366, endPoint y: 173, distance: 15.6
click at [365, 173] on icon "image/svg+xml 13 6 -1 -8 ?" at bounding box center [500, 187] width 530 height 133
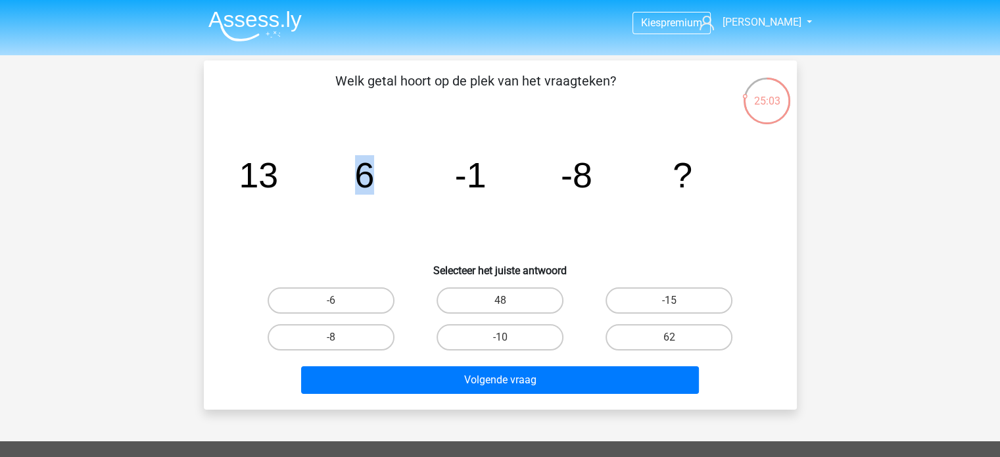
click at [366, 173] on tspan "6" at bounding box center [364, 174] width 20 height 39
drag, startPoint x: 452, startPoint y: 178, endPoint x: 469, endPoint y: 179, distance: 17.1
click at [469, 179] on icon "image/svg+xml 13 6 -1 -8 ?" at bounding box center [500, 187] width 530 height 133
click at [542, 179] on icon "image/svg+xml 13 6 -1 -8 ?" at bounding box center [500, 187] width 530 height 133
drag, startPoint x: 607, startPoint y: 174, endPoint x: 689, endPoint y: 183, distance: 82.8
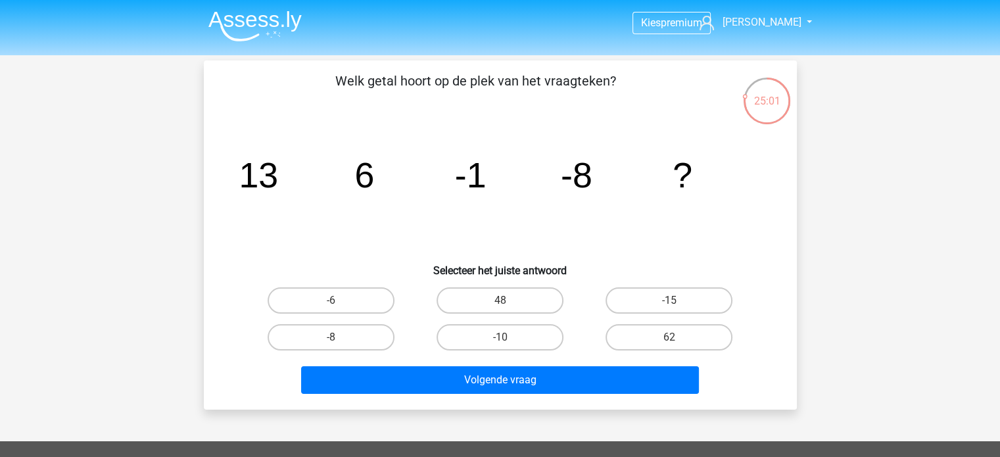
click at [677, 184] on icon "image/svg+xml 13 6 -1 -8 ?" at bounding box center [500, 187] width 530 height 133
click at [668, 304] on label "-15" at bounding box center [669, 300] width 127 height 26
click at [669, 304] on input "-15" at bounding box center [673, 304] width 9 height 9
radio input "true"
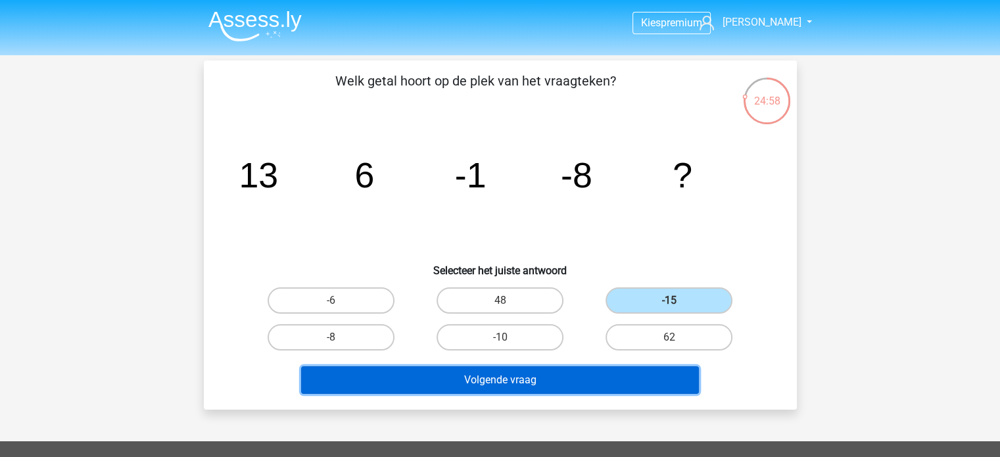
click at [600, 376] on button "Volgende vraag" at bounding box center [500, 380] width 398 height 28
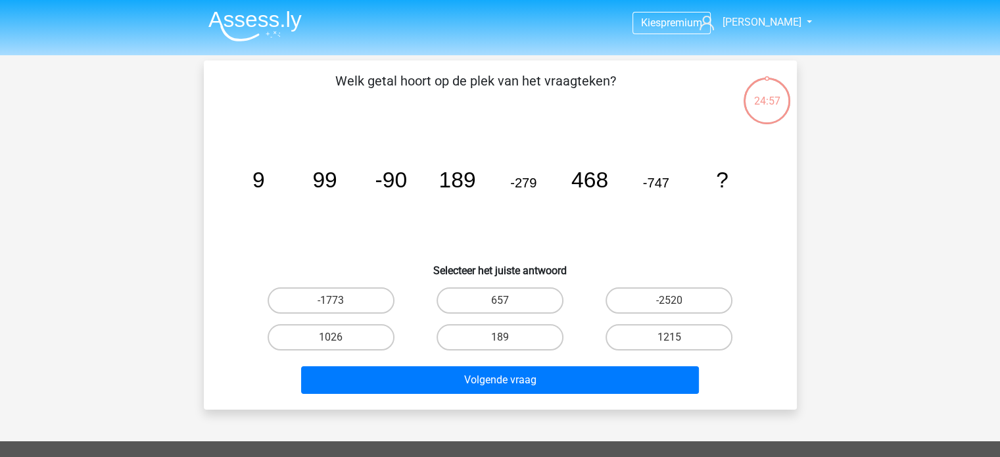
scroll to position [60, 0]
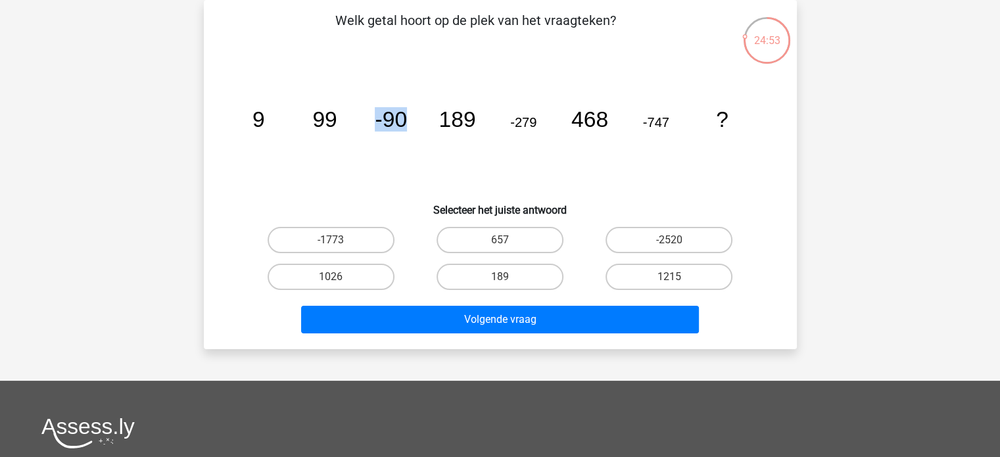
drag, startPoint x: 375, startPoint y: 125, endPoint x: 408, endPoint y: 124, distance: 33.5
click at [408, 124] on icon "image/svg+xml 9 99 -90 189 -279 468 -747 ?" at bounding box center [500, 126] width 530 height 133
click at [409, 124] on icon "image/svg+xml 9 99 -90 189 -279 468 -747 ?" at bounding box center [500, 126] width 530 height 133
drag, startPoint x: 379, startPoint y: 126, endPoint x: 392, endPoint y: 126, distance: 13.1
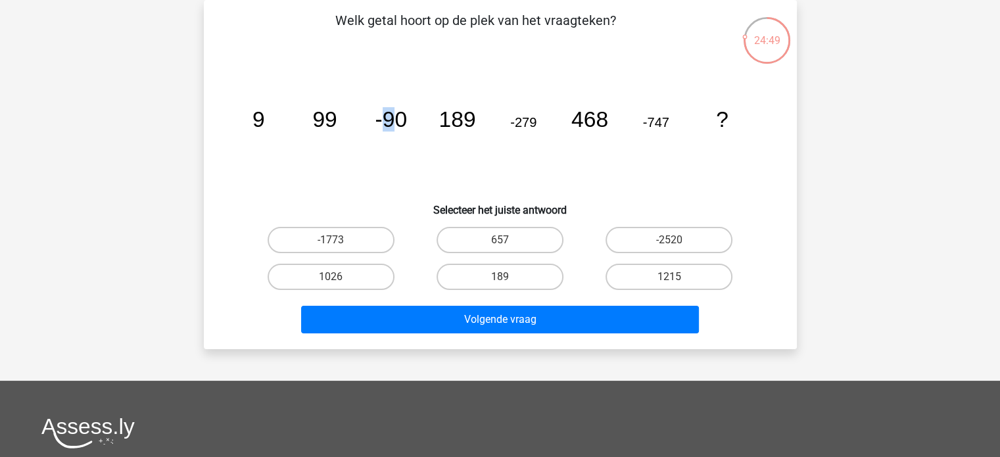
click at [392, 126] on tspan "-90" at bounding box center [391, 119] width 32 height 24
drag, startPoint x: 456, startPoint y: 123, endPoint x: 463, endPoint y: 122, distance: 7.4
click at [463, 122] on tspan "189" at bounding box center [457, 119] width 37 height 24
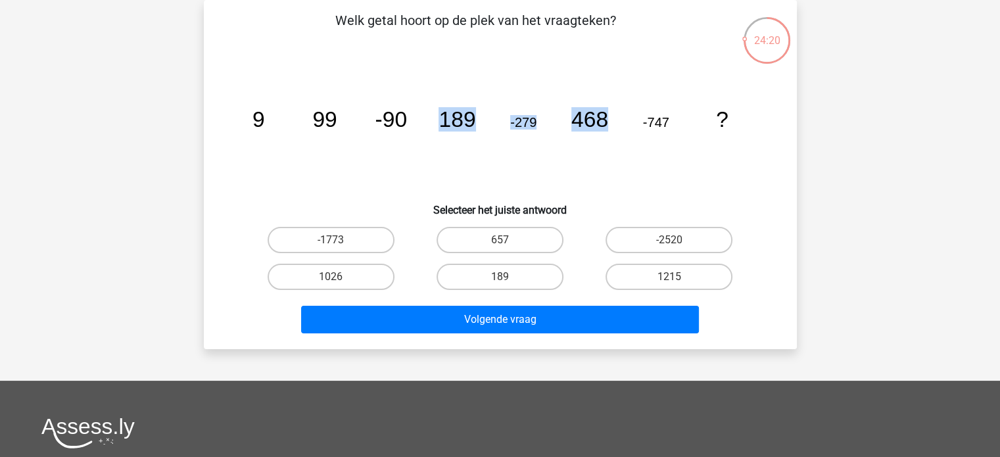
drag, startPoint x: 442, startPoint y: 115, endPoint x: 638, endPoint y: 164, distance: 201.9
click at [644, 164] on icon "image/svg+xml 9 99 -90 189 -279 468 -747 ?" at bounding box center [500, 126] width 530 height 133
click at [602, 151] on icon "image/svg+xml 9 99 -90 189 -279 468 -747 ?" at bounding box center [500, 126] width 530 height 133
click at [633, 141] on icon "image/svg+xml 9 99 -90 189 -279 468 -747 ?" at bounding box center [500, 126] width 530 height 133
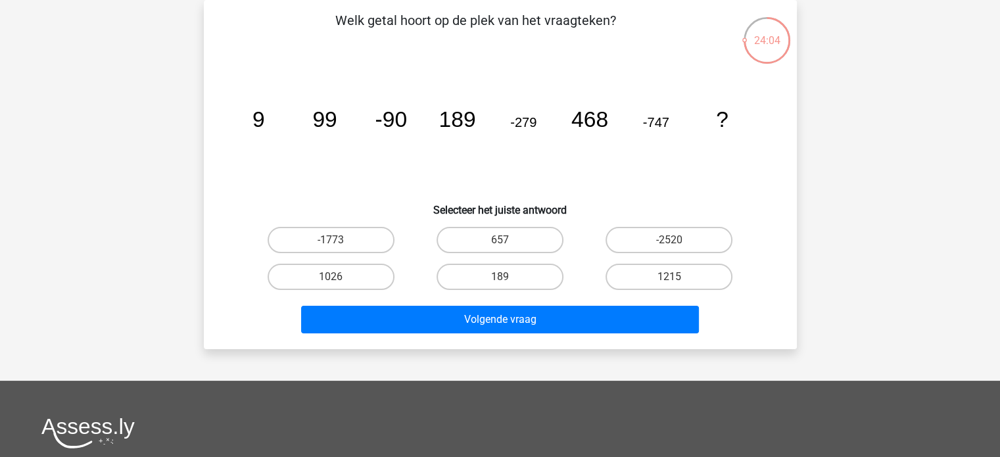
click at [586, 120] on tspan "468" at bounding box center [589, 119] width 37 height 24
drag, startPoint x: 596, startPoint y: 120, endPoint x: 608, endPoint y: 138, distance: 21.3
click at [602, 120] on tspan "468" at bounding box center [589, 119] width 37 height 24
click at [489, 193] on icon "image/svg+xml 9 99 -90 189 -279 468 -747 ?" at bounding box center [500, 126] width 530 height 133
click at [646, 277] on label "1215" at bounding box center [669, 277] width 127 height 26
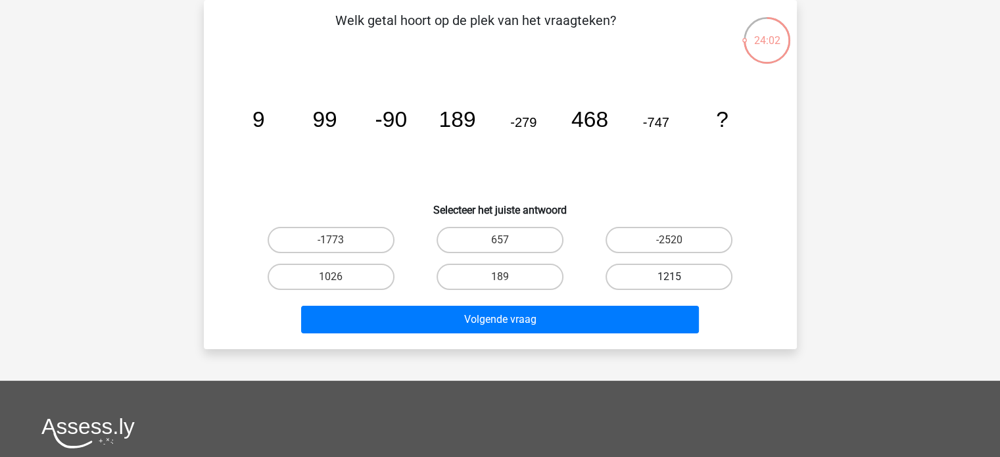
click at [669, 277] on input "1215" at bounding box center [673, 281] width 9 height 9
radio input "true"
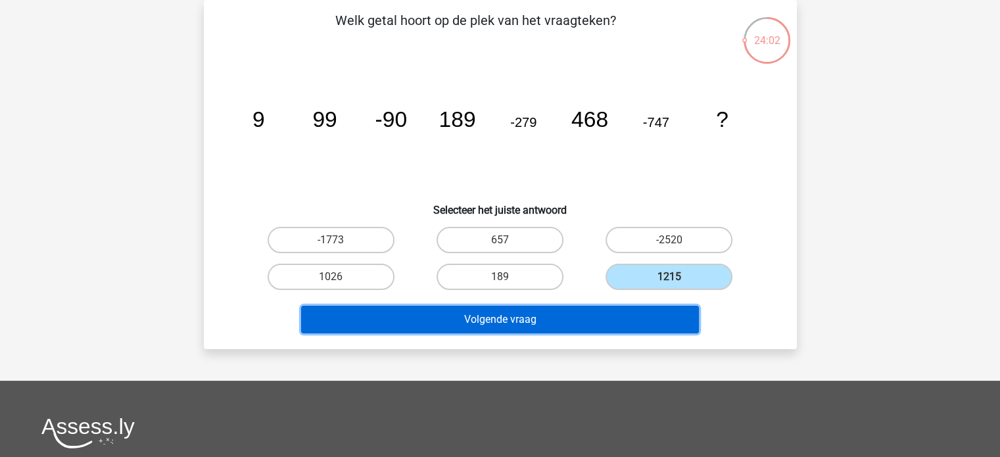
click at [600, 328] on button "Volgende vraag" at bounding box center [500, 320] width 398 height 28
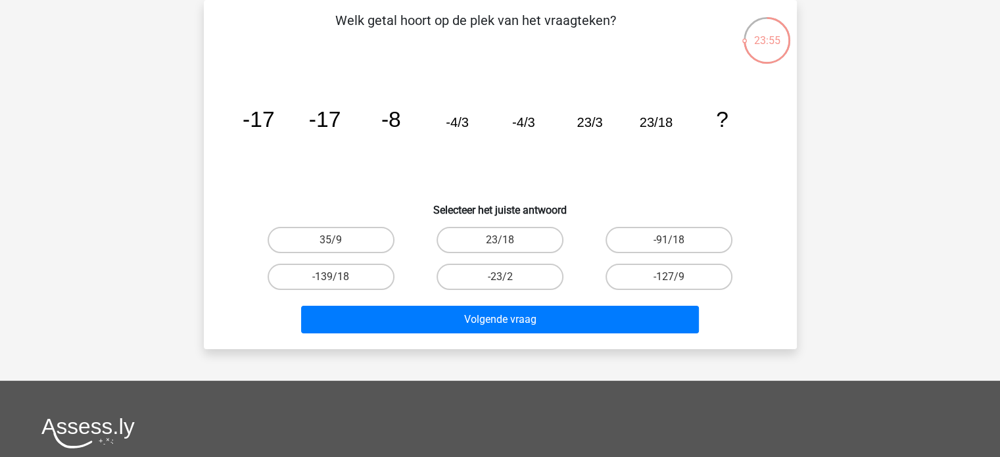
drag, startPoint x: 325, startPoint y: 120, endPoint x: 337, endPoint y: 120, distance: 11.2
click at [337, 120] on tspan "-17" at bounding box center [324, 119] width 32 height 24
click at [505, 241] on input "23/18" at bounding box center [504, 244] width 9 height 9
radio input "true"
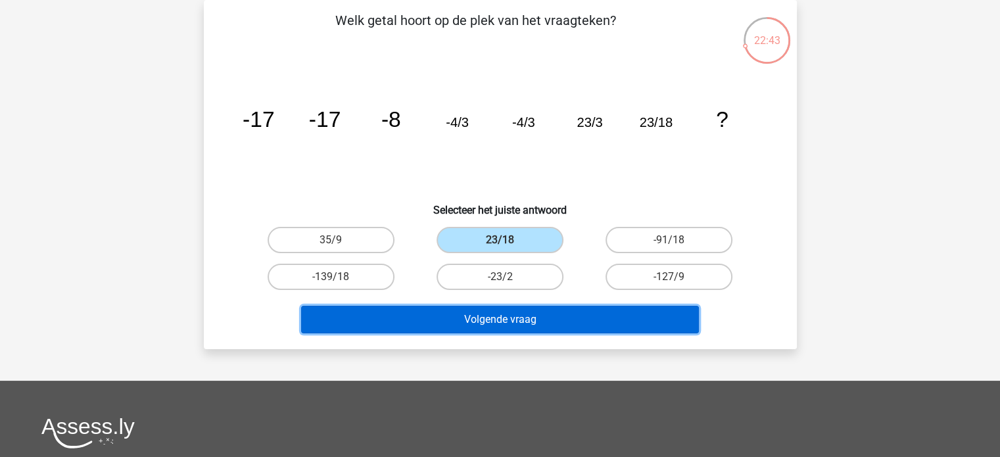
click at [547, 320] on button "Volgende vraag" at bounding box center [500, 320] width 398 height 28
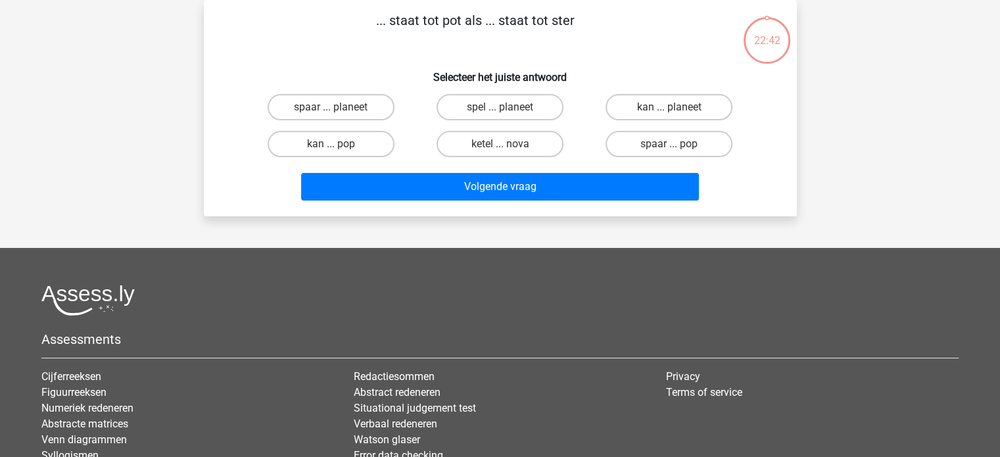
scroll to position [0, 0]
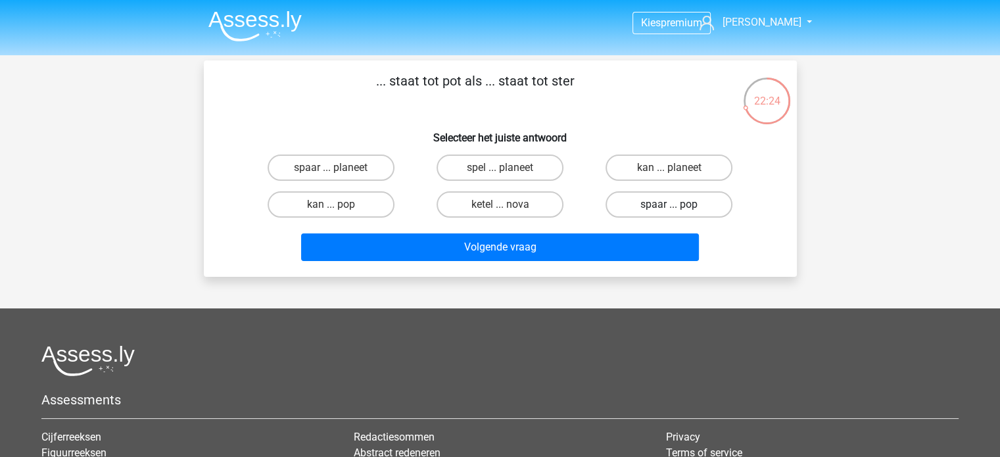
click at [659, 209] on label "spaar ... pop" at bounding box center [669, 204] width 127 height 26
click at [669, 209] on input "spaar ... pop" at bounding box center [673, 208] width 9 height 9
radio input "true"
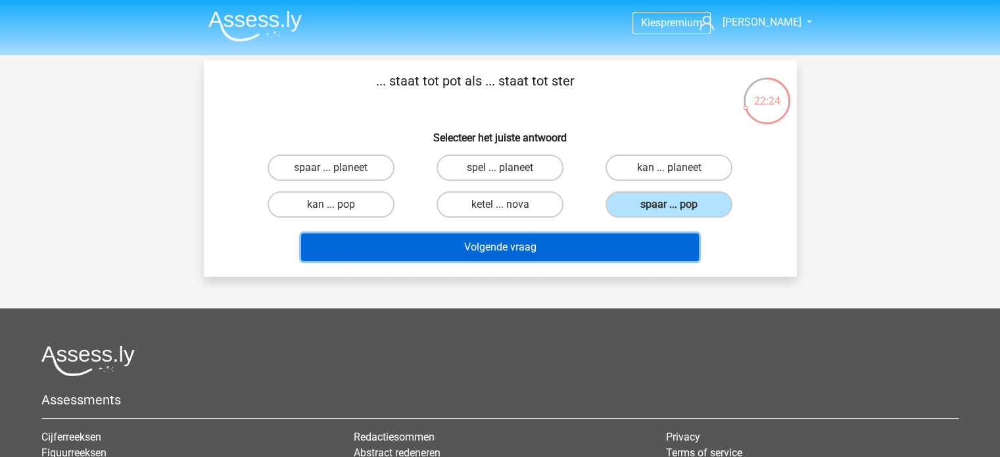
click at [648, 249] on button "Volgende vraag" at bounding box center [500, 247] width 398 height 28
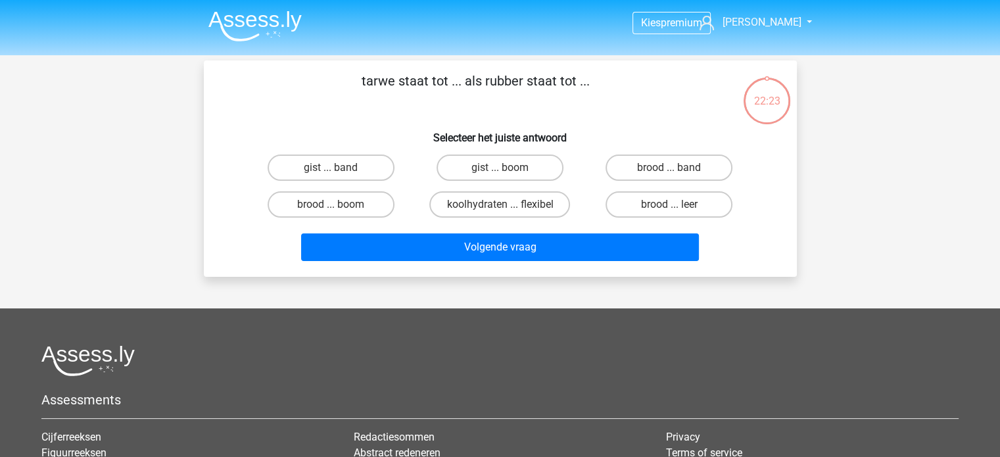
scroll to position [60, 0]
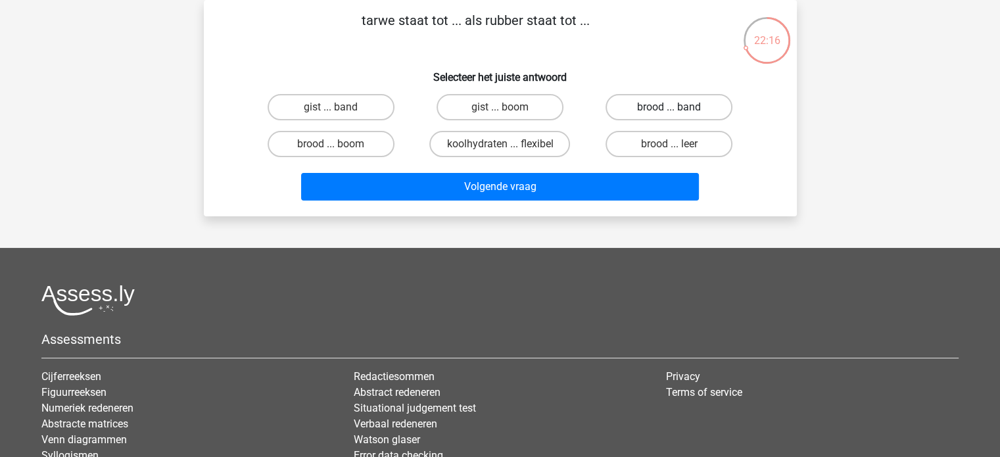
click at [655, 103] on label "brood ... band" at bounding box center [669, 107] width 127 height 26
click at [669, 107] on input "brood ... band" at bounding box center [673, 111] width 9 height 9
radio input "true"
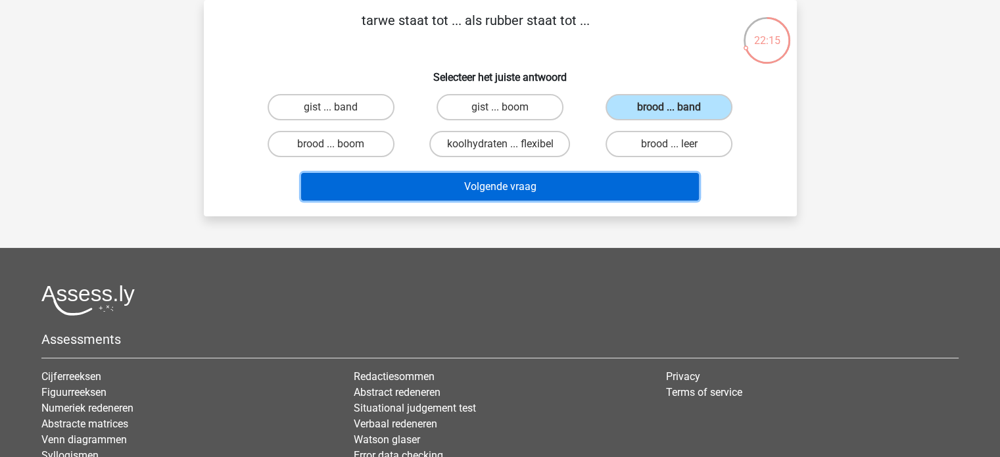
click at [625, 191] on button "Volgende vraag" at bounding box center [500, 187] width 398 height 28
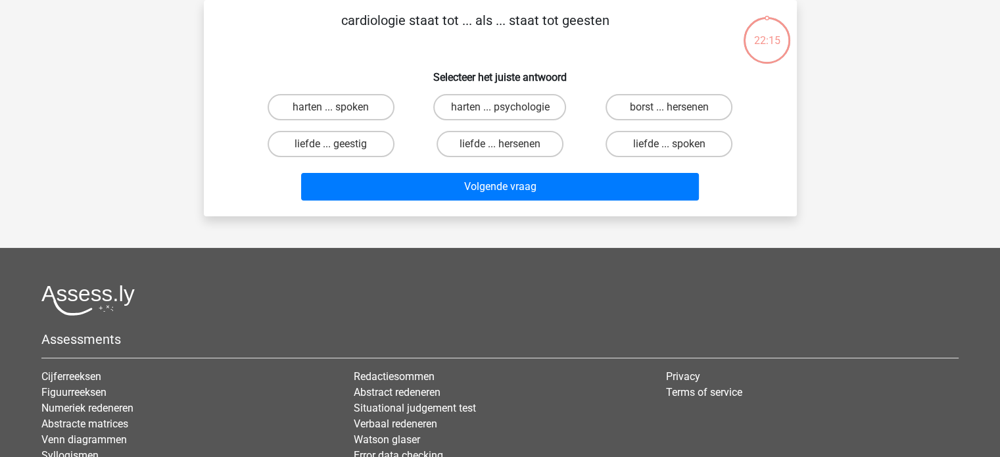
scroll to position [0, 0]
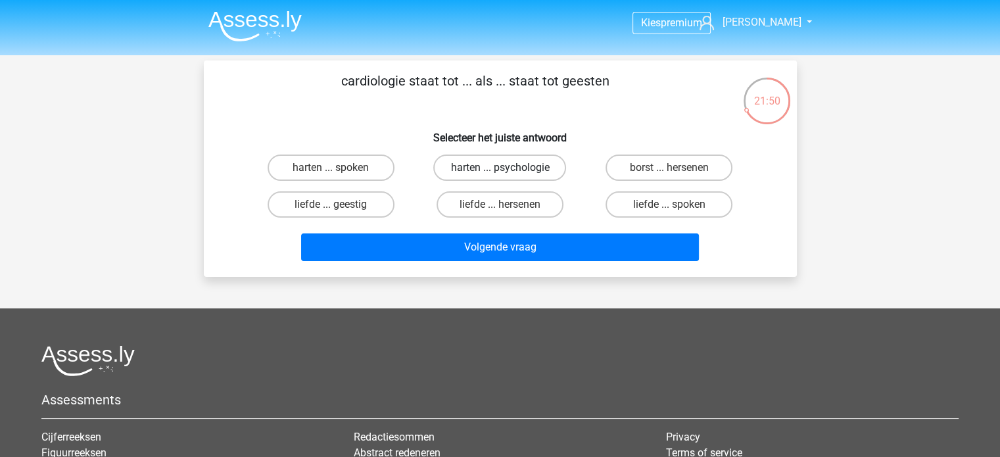
click at [497, 172] on label "harten ... psychologie" at bounding box center [499, 168] width 133 height 26
click at [500, 172] on input "harten ... psychologie" at bounding box center [504, 172] width 9 height 9
radio input "true"
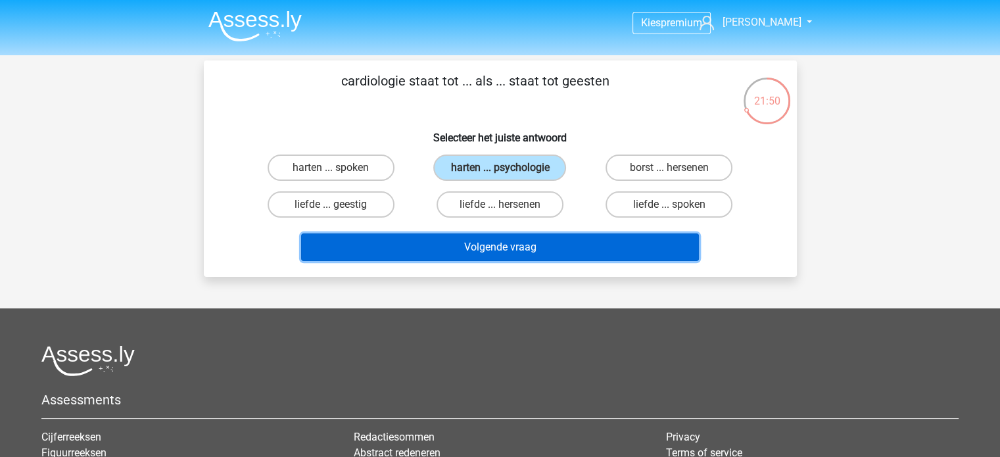
click at [536, 253] on button "Volgende vraag" at bounding box center [500, 247] width 398 height 28
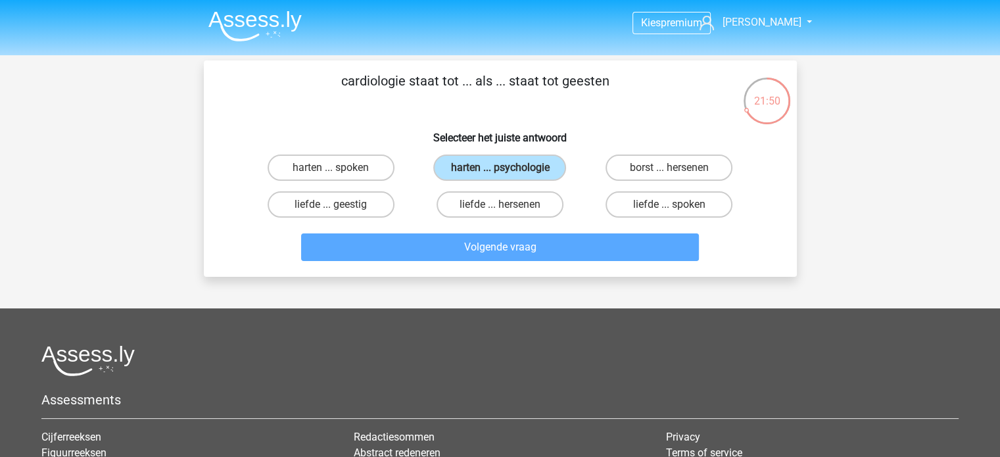
scroll to position [60, 0]
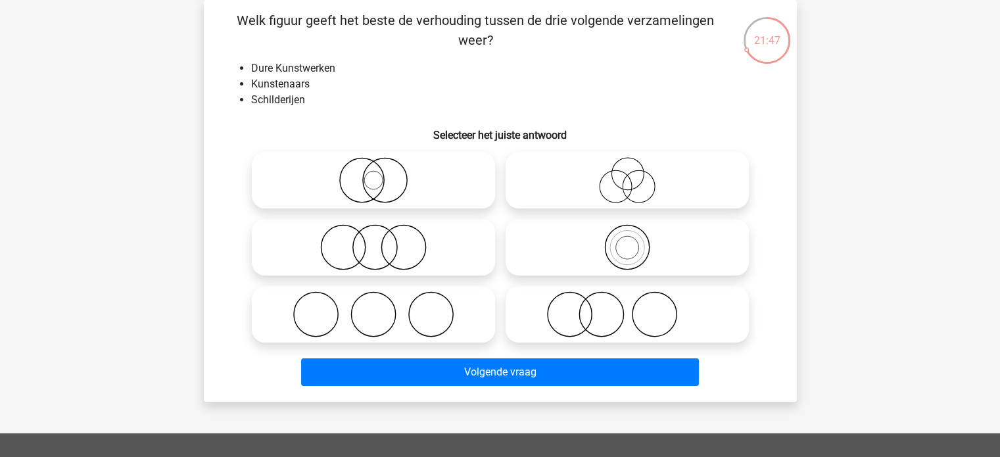
drag, startPoint x: 465, startPoint y: 23, endPoint x: 479, endPoint y: 50, distance: 30.3
click at [479, 50] on div "Welk figuur geeft het beste de verhouding tussen de drie volgende verzamelingen…" at bounding box center [500, 201] width 583 height 381
drag, startPoint x: 284, startPoint y: 67, endPoint x: 301, endPoint y: 71, distance: 17.5
click at [299, 70] on li "Dure Kunstwerken" at bounding box center [513, 68] width 525 height 16
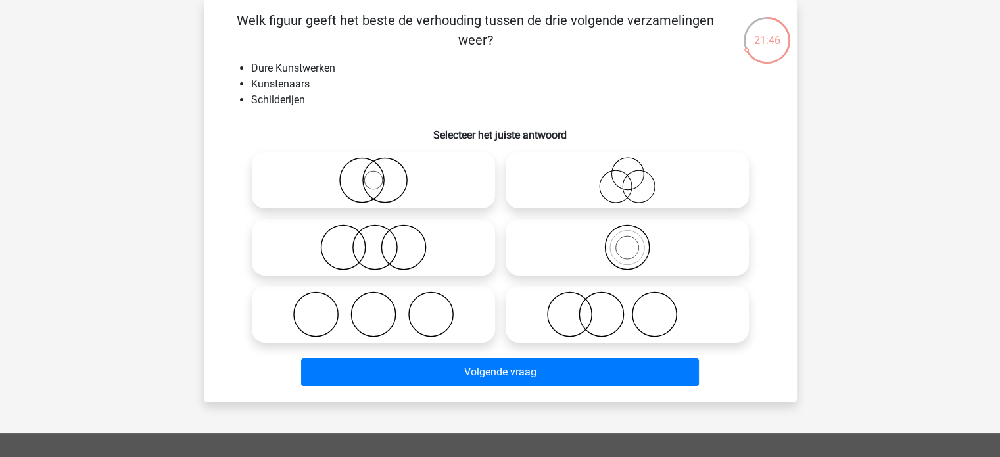
click at [302, 71] on li "Dure Kunstwerken" at bounding box center [513, 68] width 525 height 16
drag, startPoint x: 302, startPoint y: 92, endPoint x: 308, endPoint y: 107, distance: 15.6
click at [308, 107] on ul "Dure Kunstwerken Kunstenaars Schilderijen" at bounding box center [500, 83] width 551 height 47
click at [308, 107] on li "Schilderijen" at bounding box center [513, 100] width 525 height 16
click at [287, 99] on li "Schilderijen" at bounding box center [513, 100] width 525 height 16
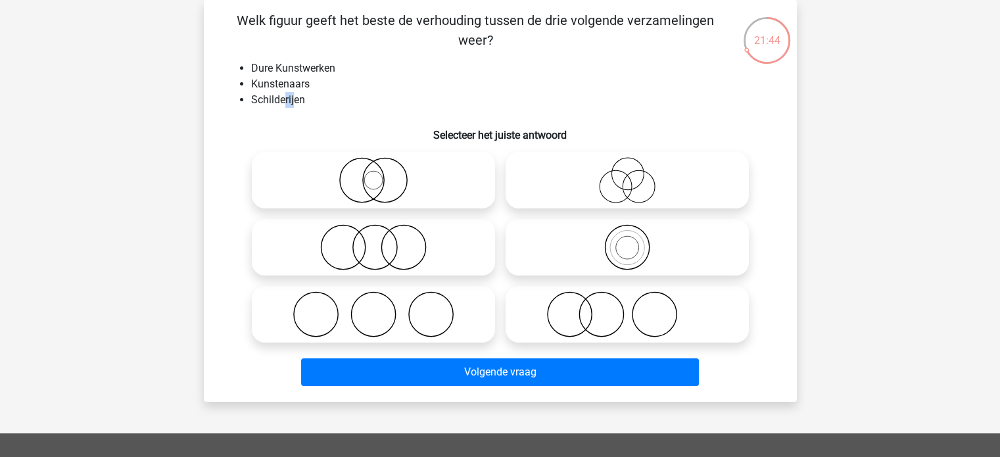
click at [287, 99] on li "Schilderijen" at bounding box center [513, 100] width 525 height 16
click at [632, 175] on icon at bounding box center [627, 180] width 233 height 46
click at [632, 174] on input "radio" at bounding box center [631, 169] width 9 height 9
radio input "true"
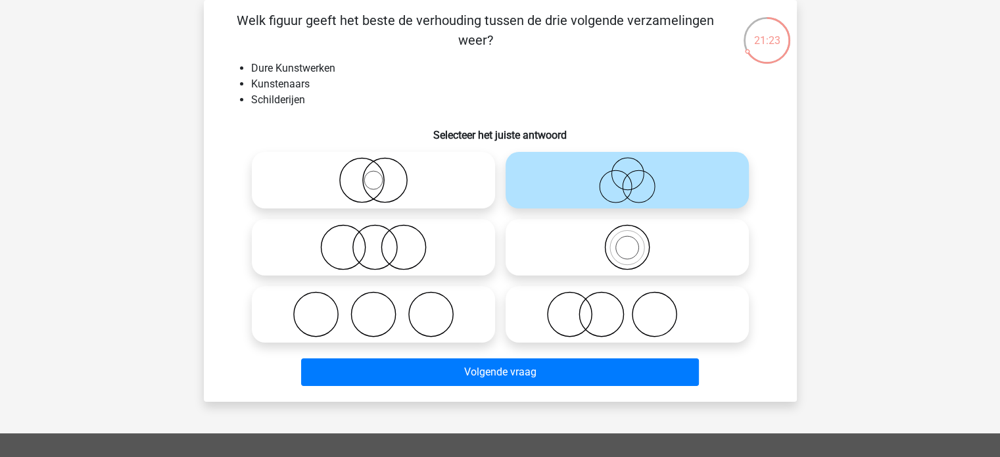
click at [386, 249] on icon at bounding box center [373, 247] width 233 height 46
click at [382, 241] on input "radio" at bounding box center [377, 236] width 9 height 9
radio input "true"
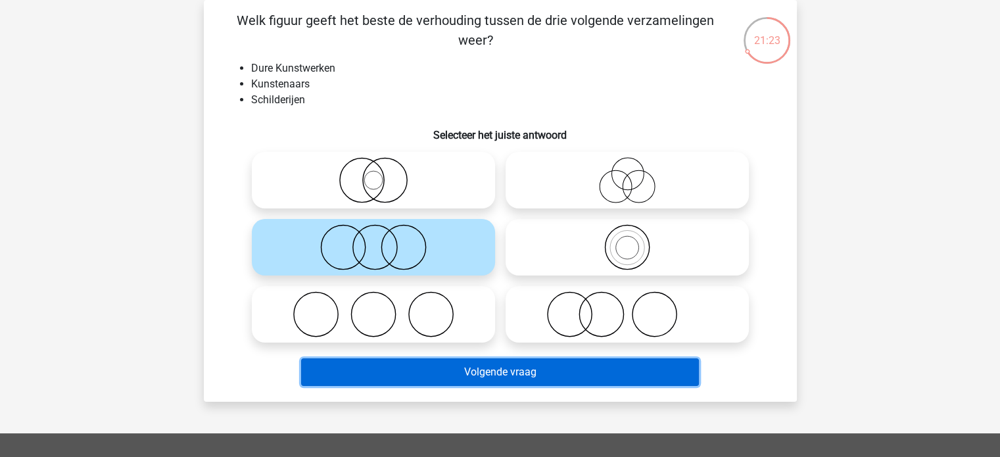
click at [508, 359] on button "Volgende vraag" at bounding box center [500, 372] width 398 height 28
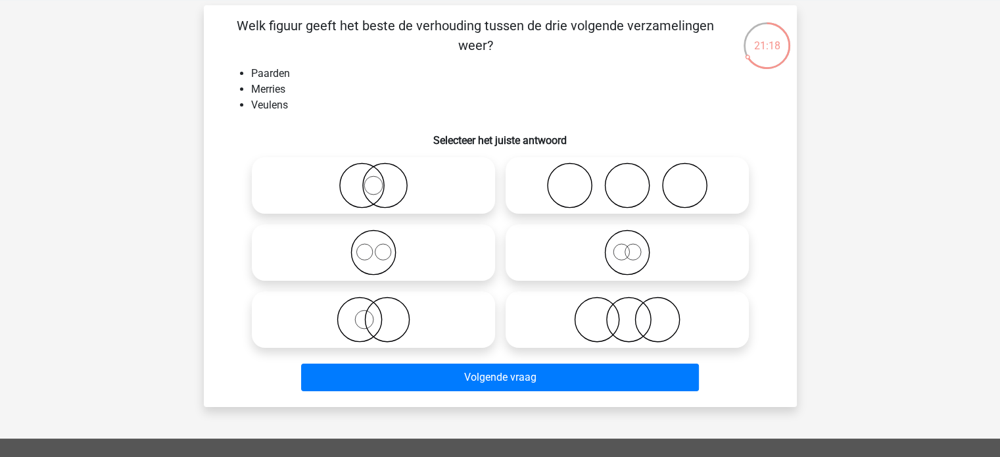
scroll to position [0, 0]
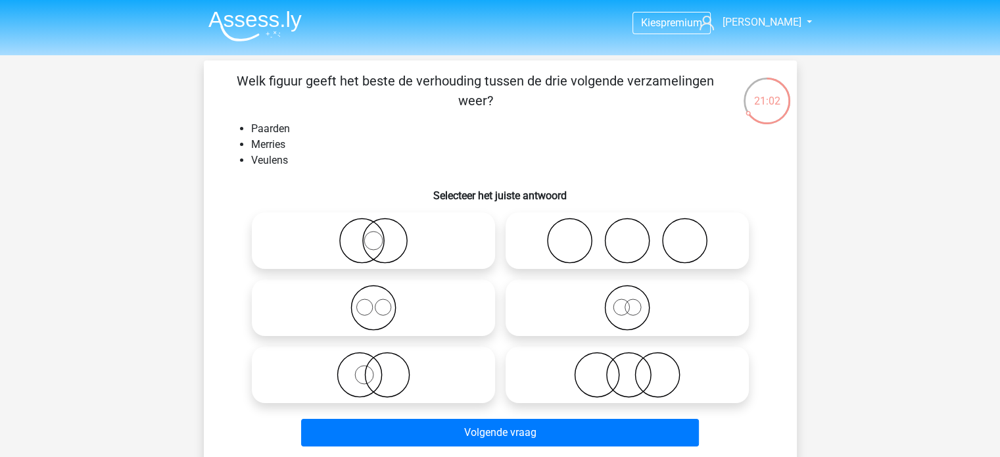
click at [626, 304] on icon at bounding box center [627, 308] width 233 height 46
click at [627, 301] on input "radio" at bounding box center [631, 297] width 9 height 9
radio input "true"
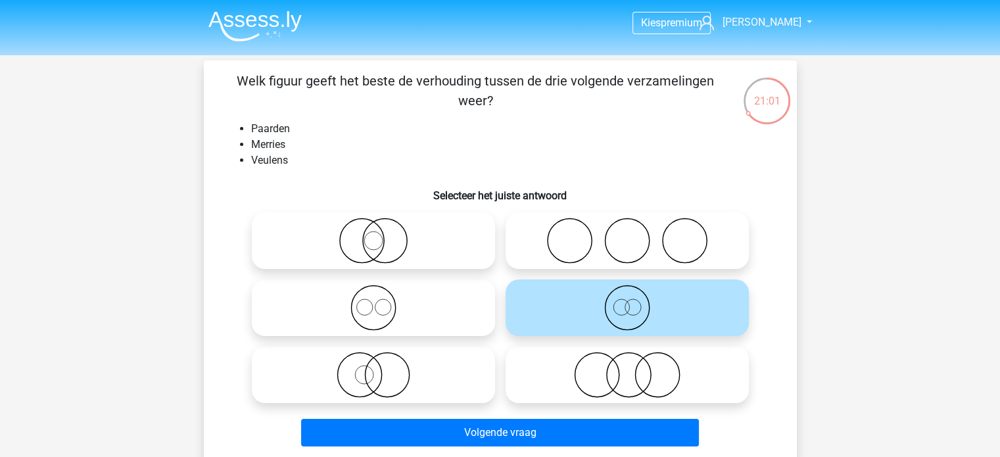
click at [462, 296] on icon at bounding box center [373, 308] width 233 height 46
click at [382, 296] on input "radio" at bounding box center [377, 297] width 9 height 9
radio input "true"
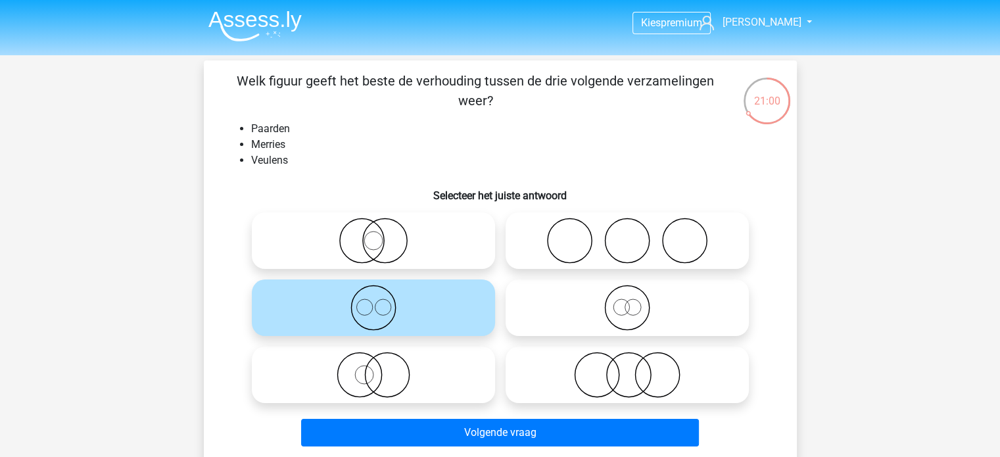
click at [630, 315] on icon at bounding box center [627, 308] width 233 height 46
click at [630, 301] on input "radio" at bounding box center [631, 297] width 9 height 9
radio input "true"
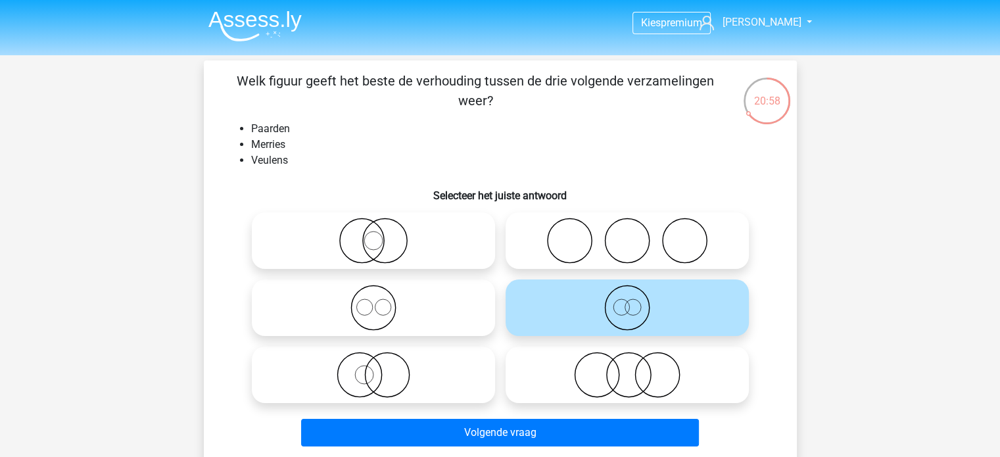
click at [427, 300] on icon at bounding box center [373, 308] width 233 height 46
click at [382, 300] on input "radio" at bounding box center [377, 297] width 9 height 9
radio input "true"
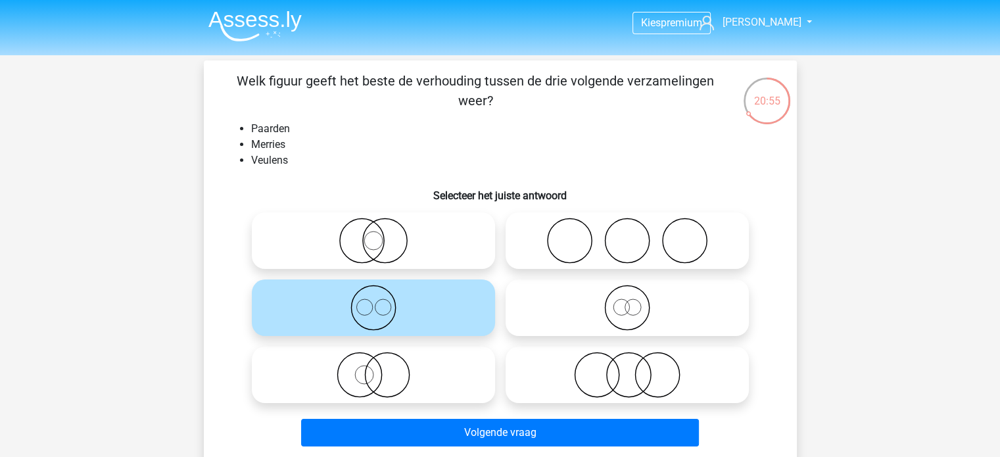
click at [594, 315] on icon at bounding box center [627, 308] width 233 height 46
click at [627, 301] on input "radio" at bounding box center [631, 297] width 9 height 9
radio input "true"
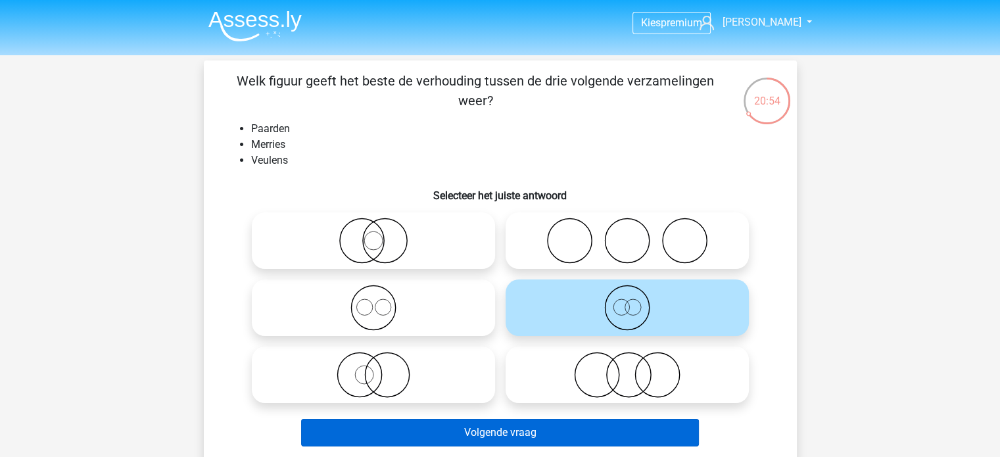
drag, startPoint x: 605, startPoint y: 400, endPoint x: 602, endPoint y: 435, distance: 34.9
click at [602, 435] on div "Welk figuur geeft het beste de verhouding tussen de drie volgende verzamelingen…" at bounding box center [500, 261] width 583 height 381
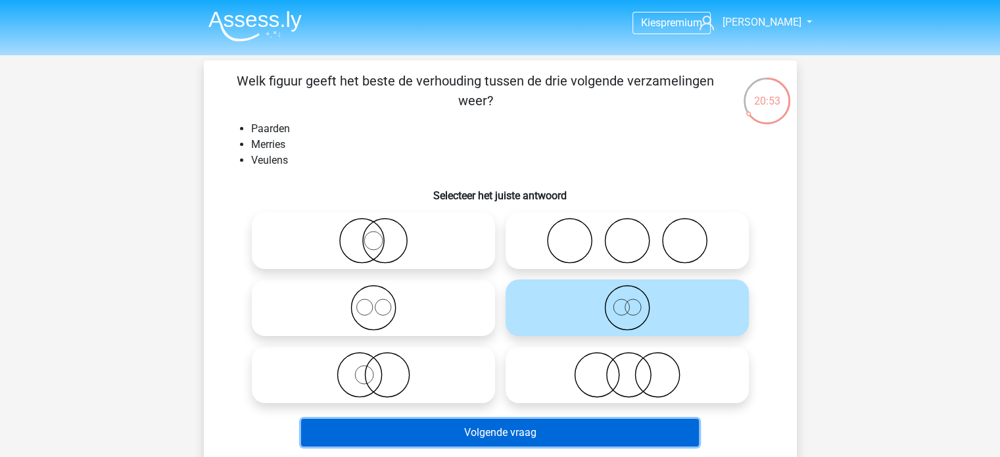
click at [602, 435] on button "Volgende vraag" at bounding box center [500, 433] width 398 height 28
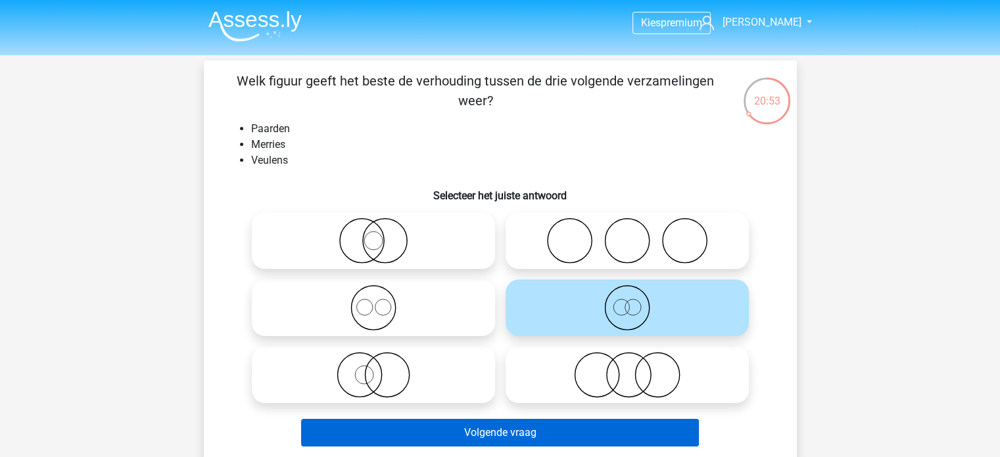
scroll to position [60, 0]
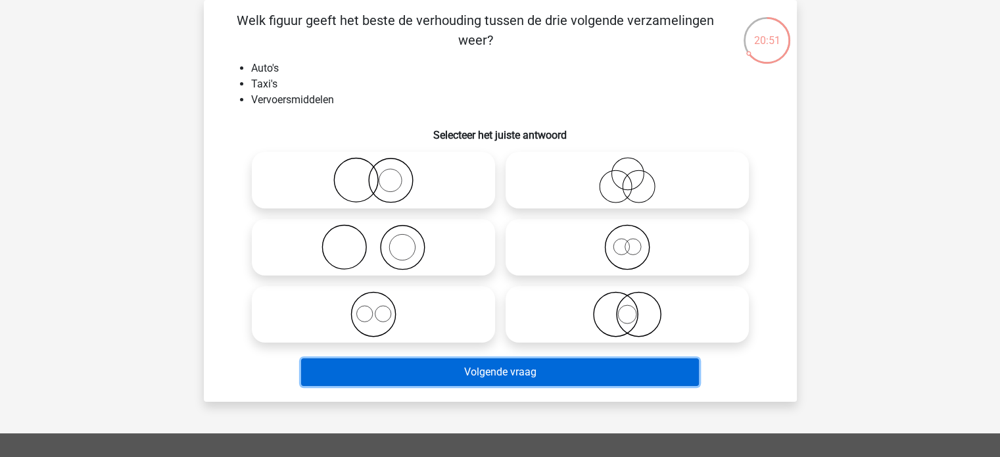
click at [570, 370] on button "Volgende vraag" at bounding box center [500, 372] width 398 height 28
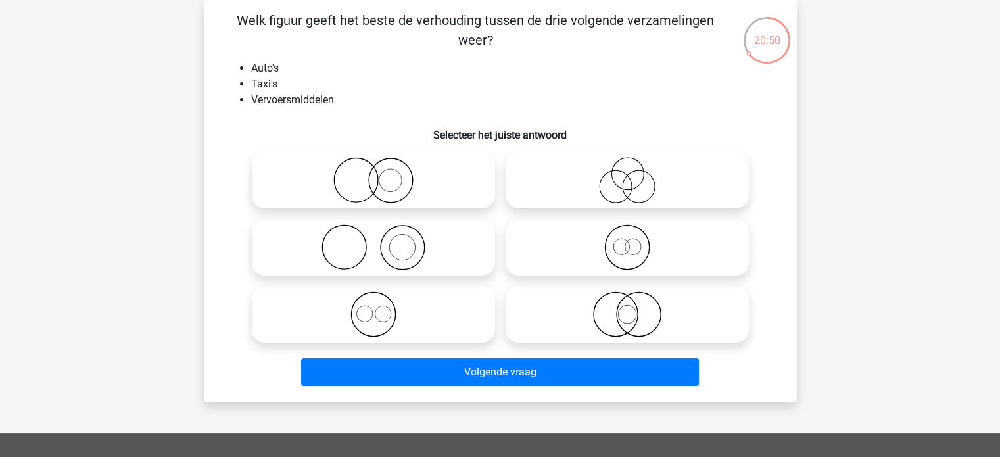
click at [524, 123] on h6 "Selecteer het juiste antwoord" at bounding box center [500, 129] width 551 height 23
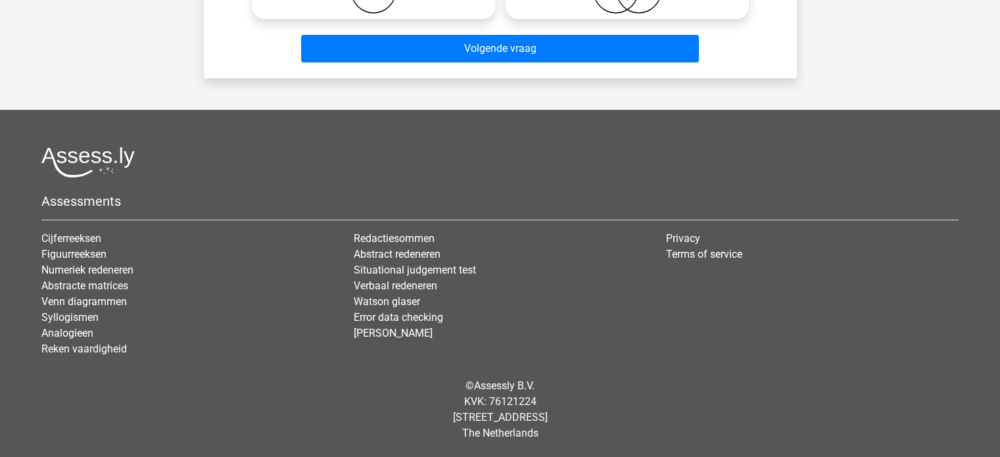
scroll to position [55, 0]
